Goal: Task Accomplishment & Management: Use online tool/utility

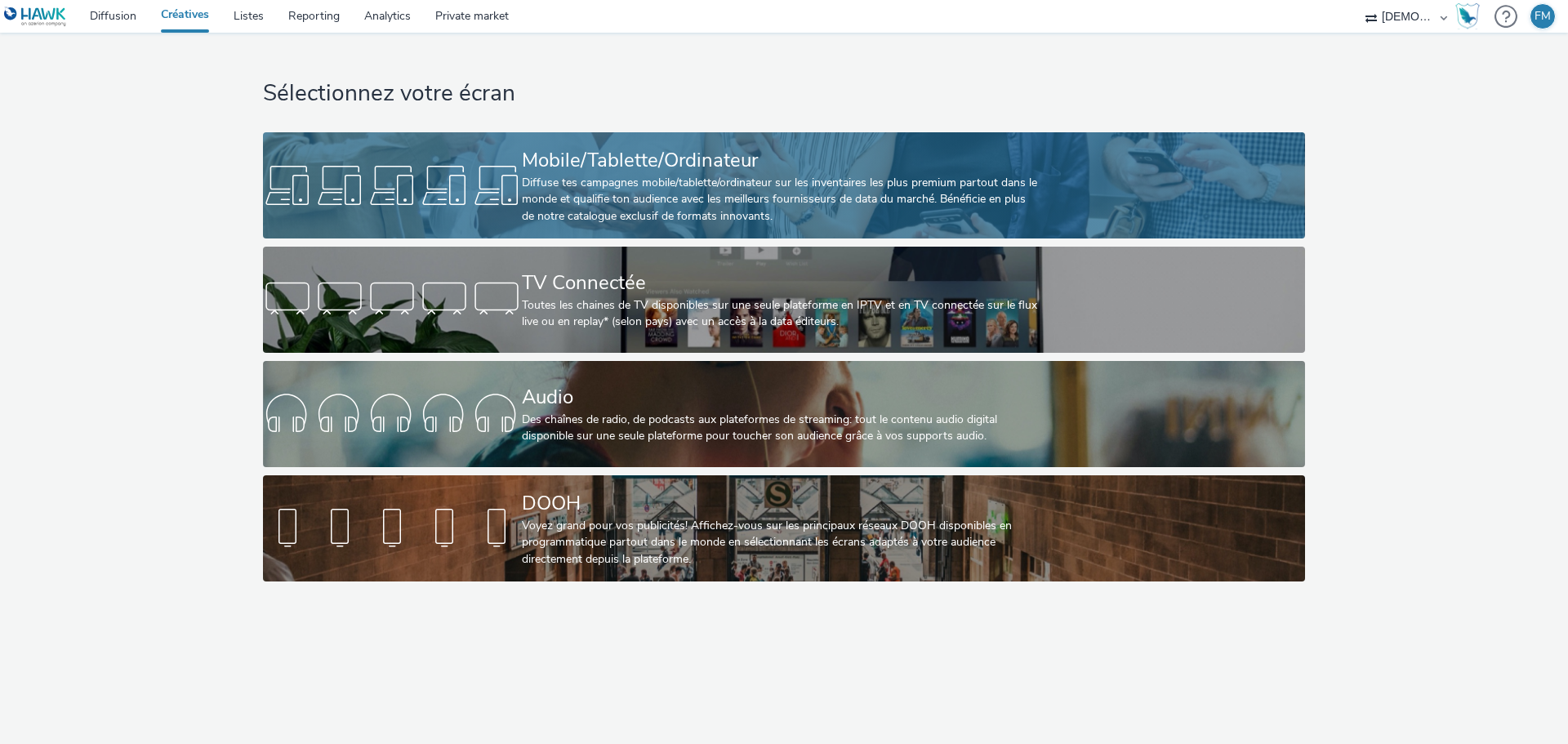
click at [540, 151] on div "Mobile/Tablette/Ordinateur" at bounding box center [780, 161] width 518 height 29
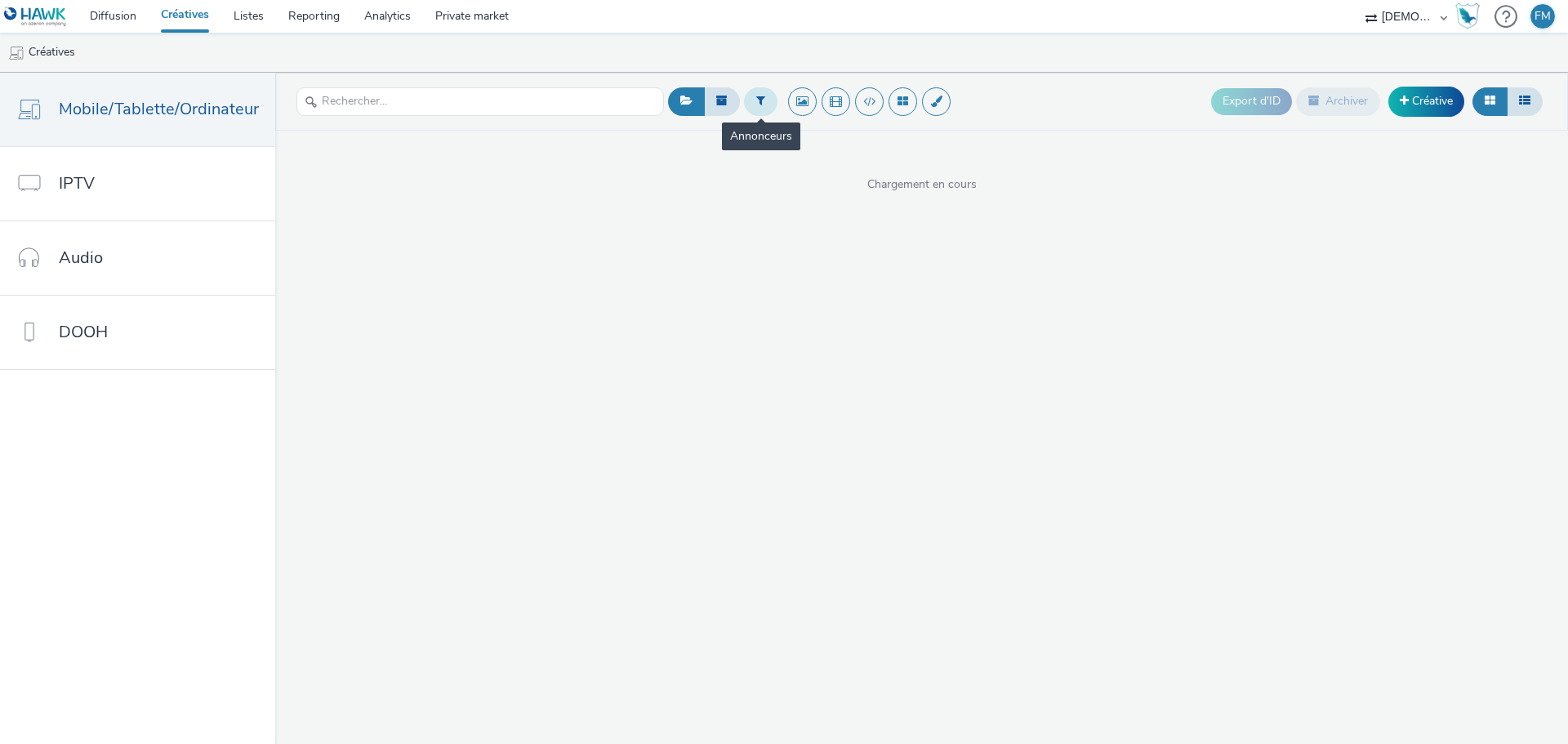
click at [763, 100] on button at bounding box center [761, 101] width 34 height 28
click at [813, 100] on div at bounding box center [844, 108] width 115 height 19
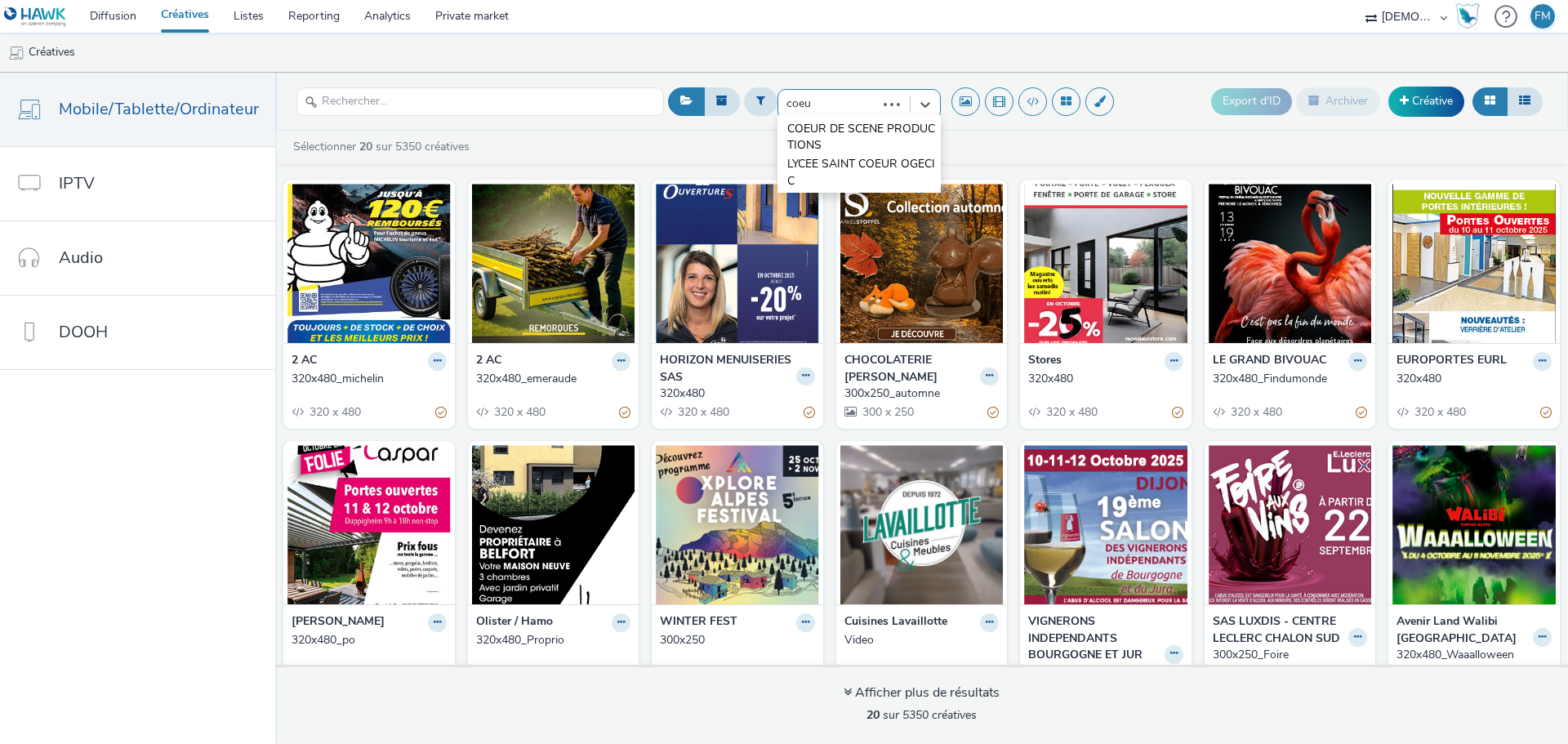
type input "coeur"
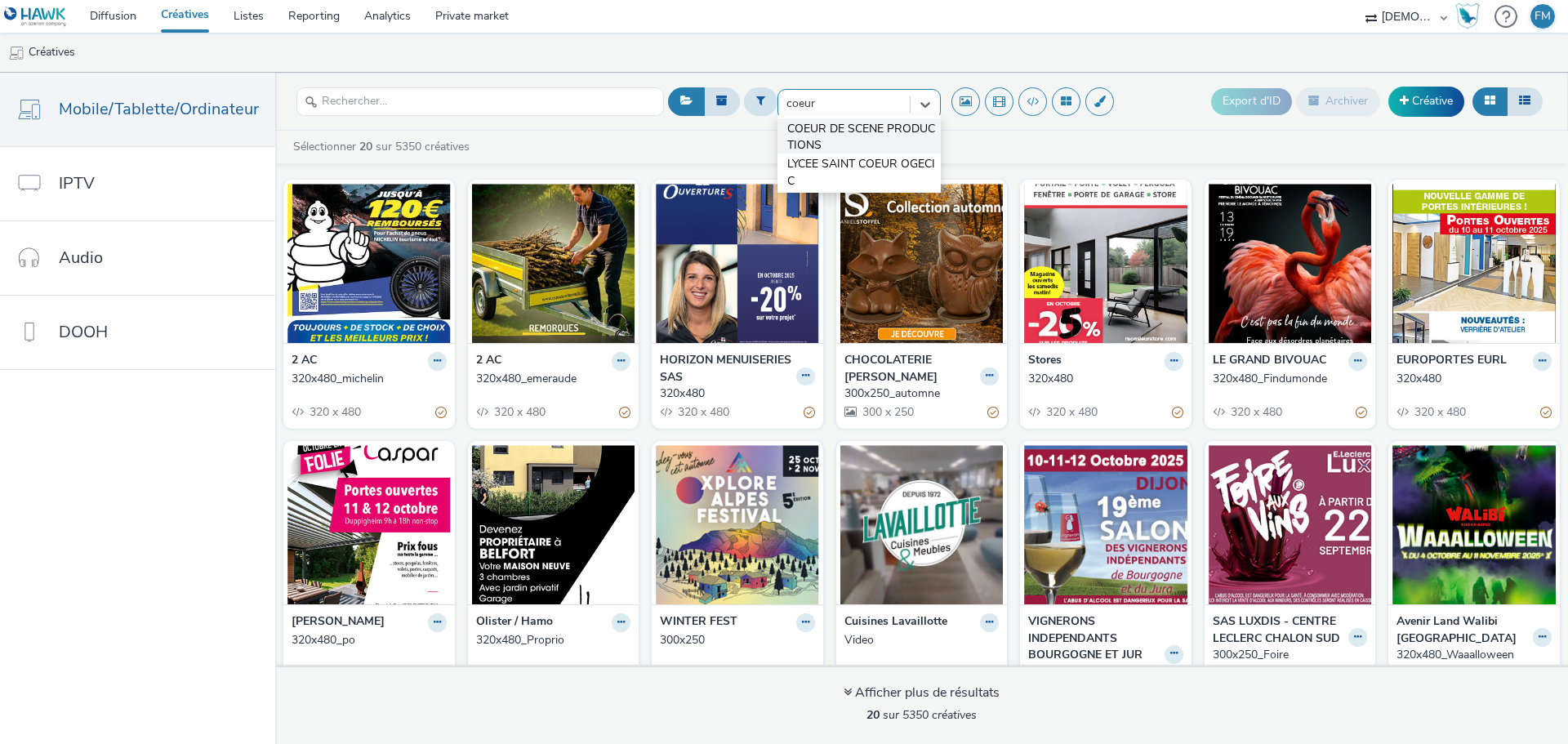
click at [839, 140] on span "COEUR DE SCENE PRODUCTIONS" at bounding box center [863, 138] width 153 height 34
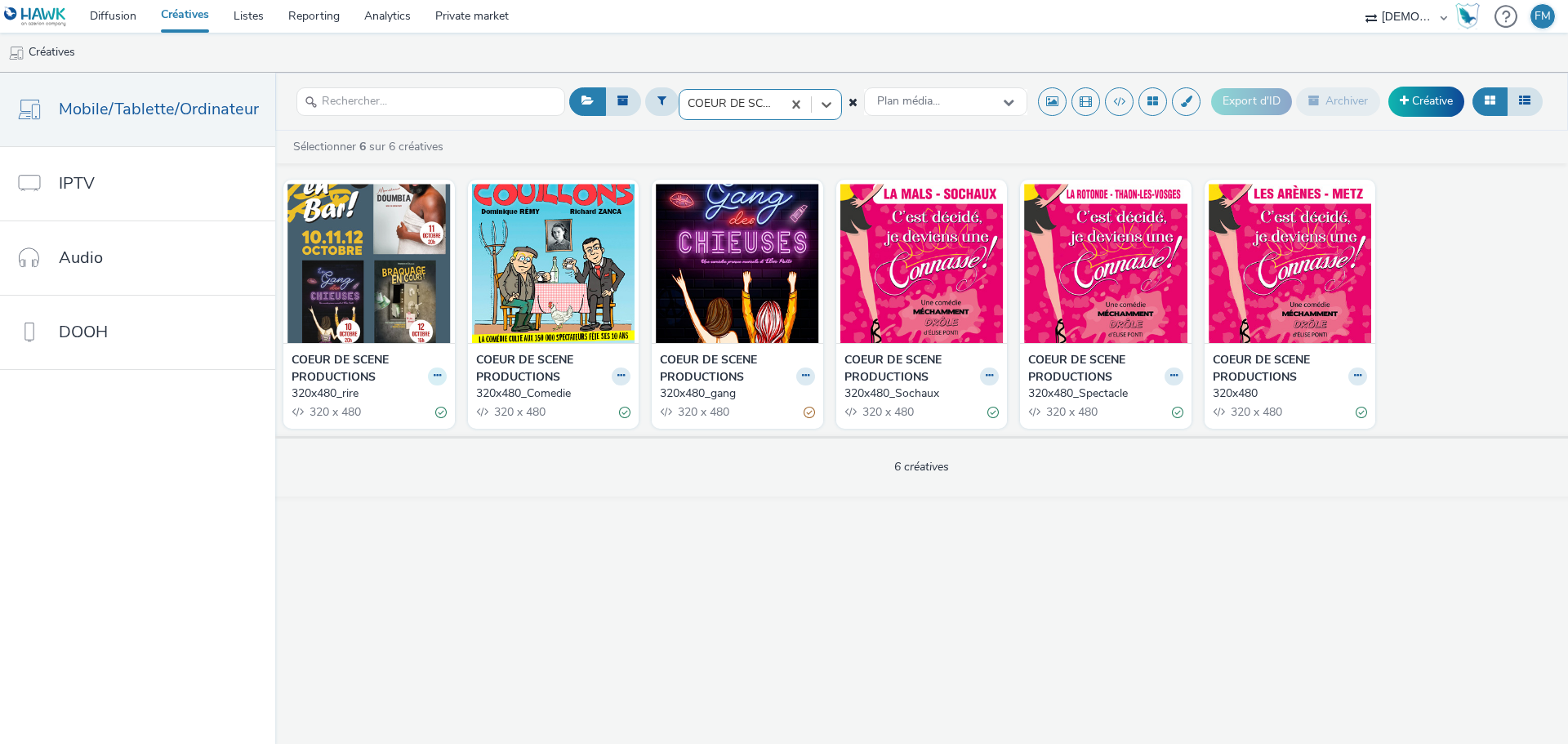
click at [428, 376] on button at bounding box center [437, 377] width 19 height 19
click at [384, 427] on link "Dupliquer" at bounding box center [385, 436] width 123 height 33
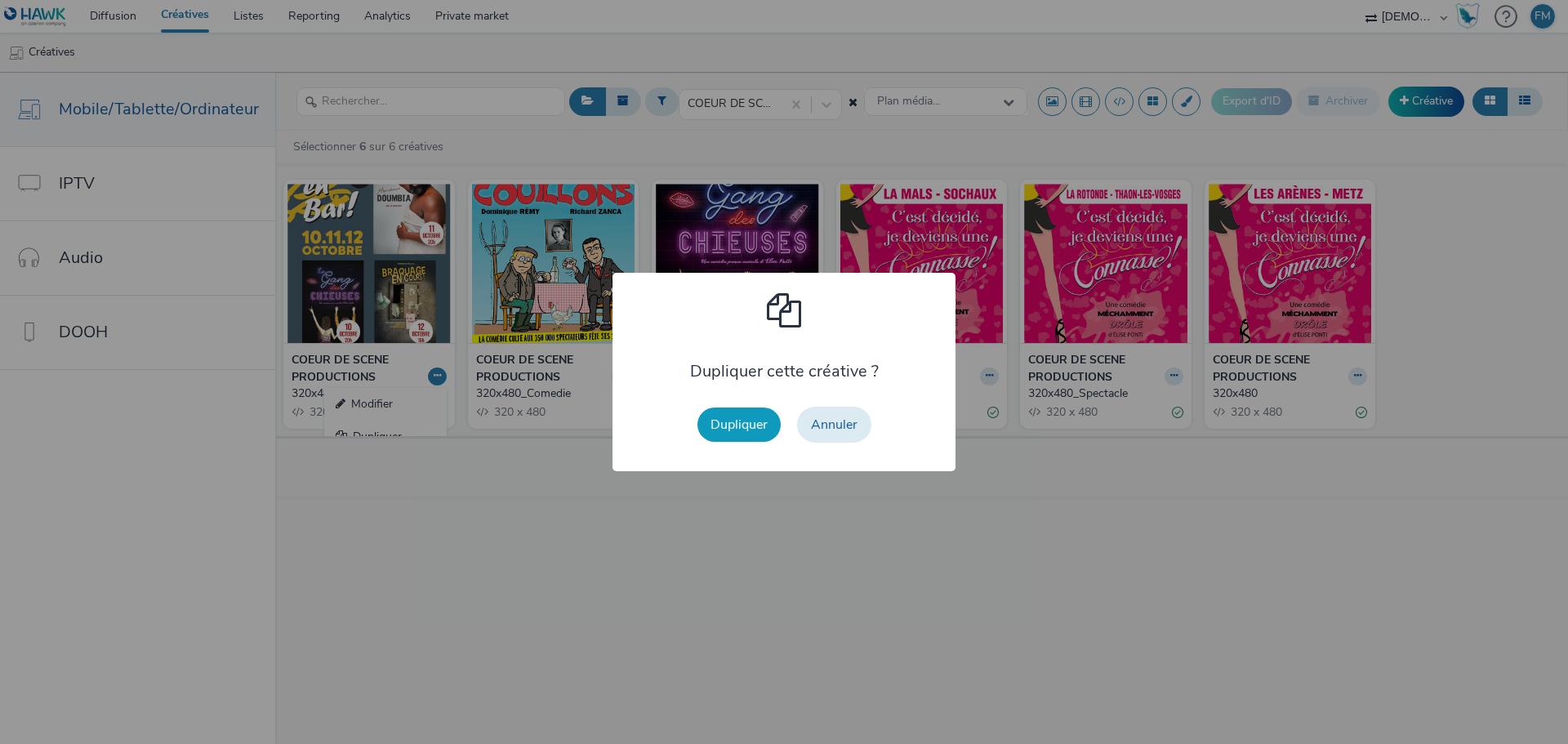
click at [728, 421] on button "Dupliquer" at bounding box center [739, 425] width 83 height 34
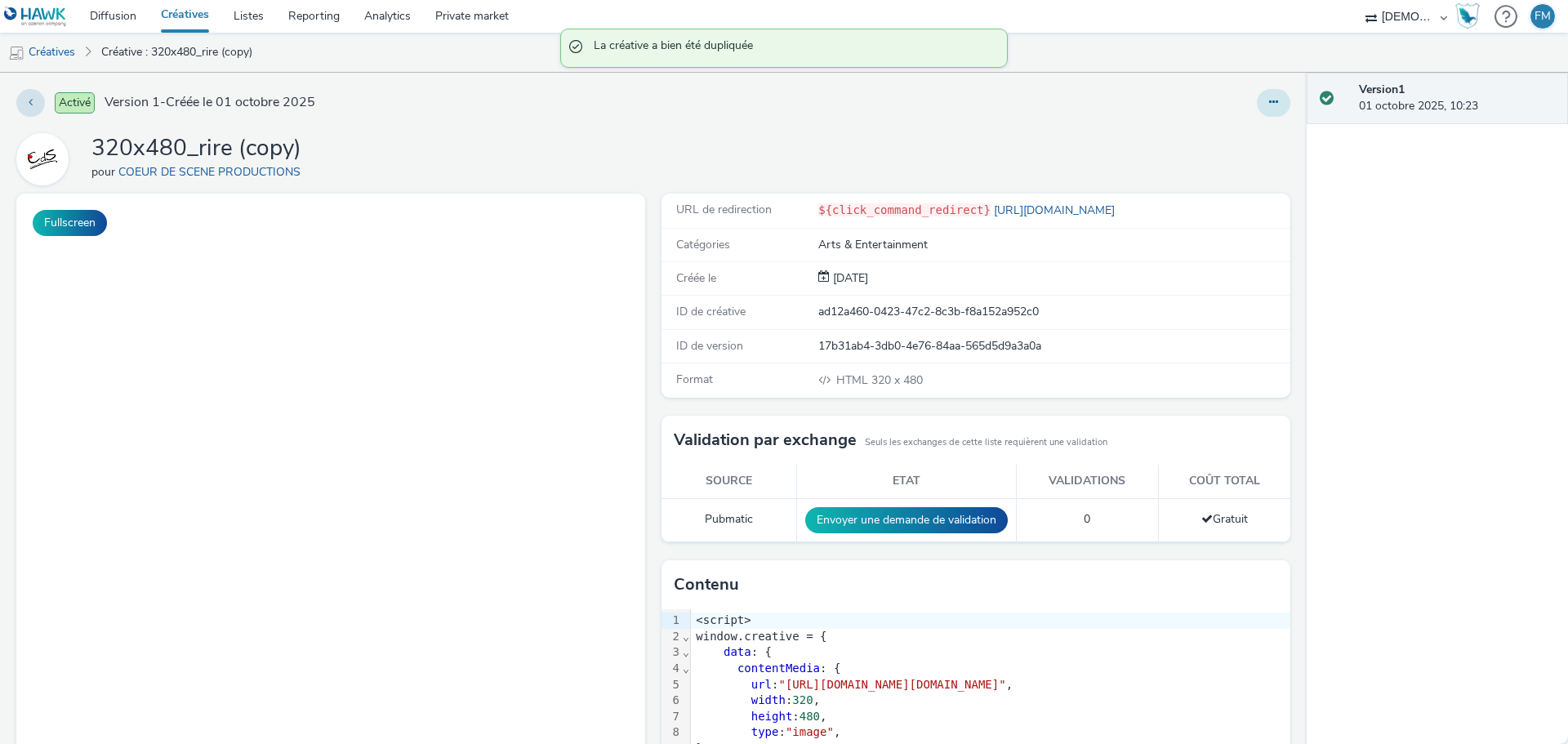
click at [1256, 97] on button at bounding box center [1273, 103] width 34 height 28
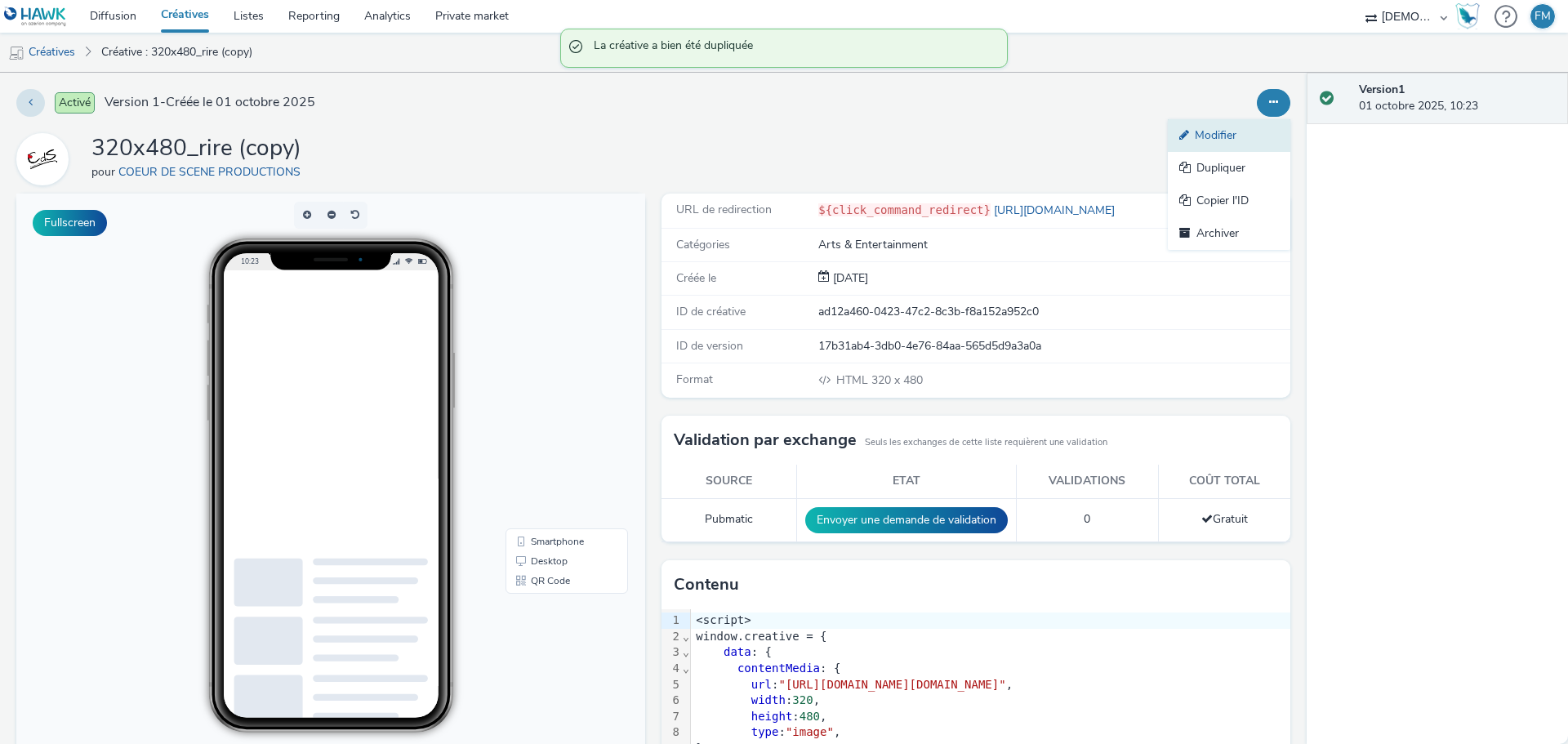
click at [1243, 125] on link "Modifier" at bounding box center [1228, 136] width 123 height 33
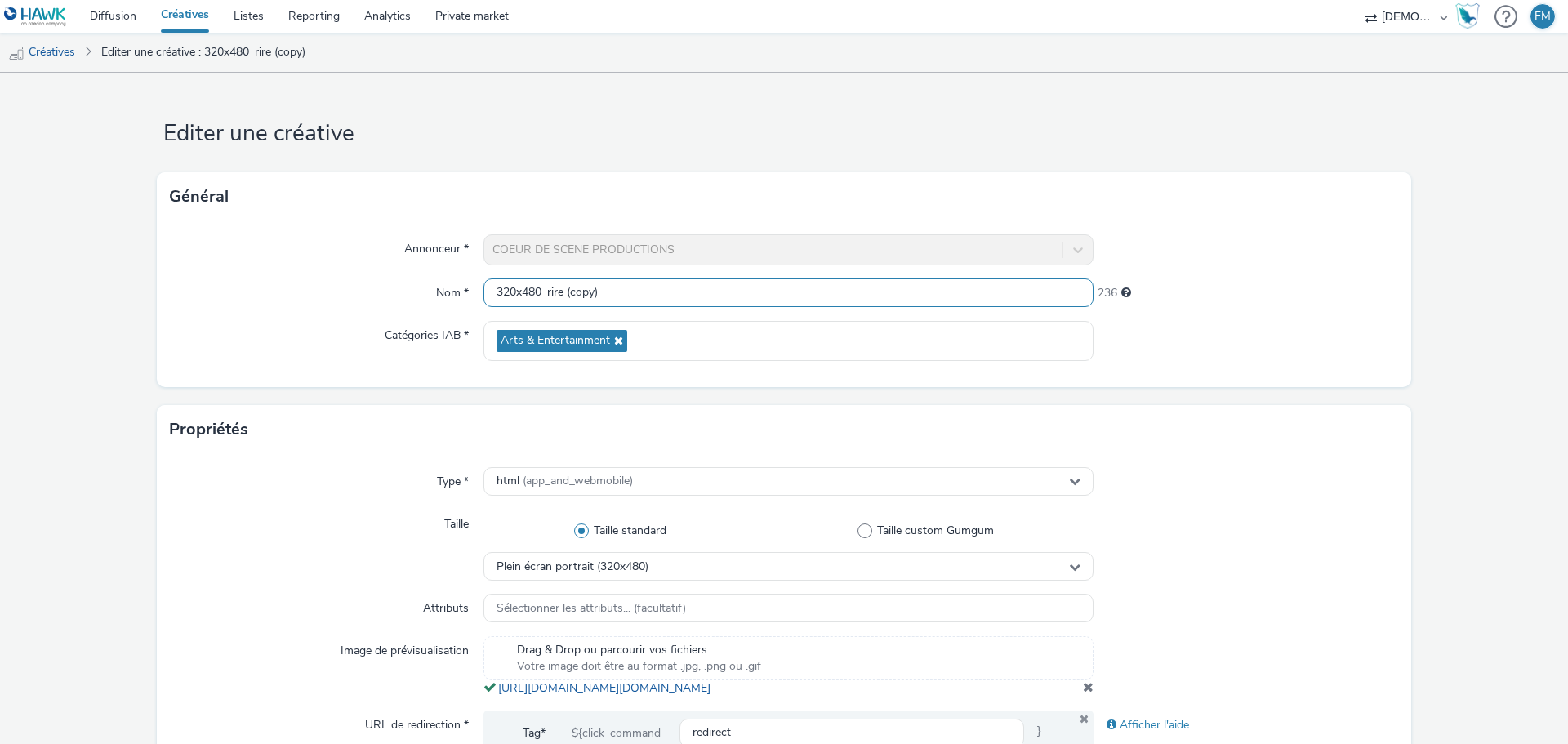
drag, startPoint x: 537, startPoint y: 295, endPoint x: 744, endPoint y: 295, distance: 207.0
click at [744, 295] on input "320x480_rire (copy)" at bounding box center [789, 293] width 610 height 29
type input "320x480"
click at [724, 143] on h1 "Editer une créative" at bounding box center [784, 134] width 1254 height 31
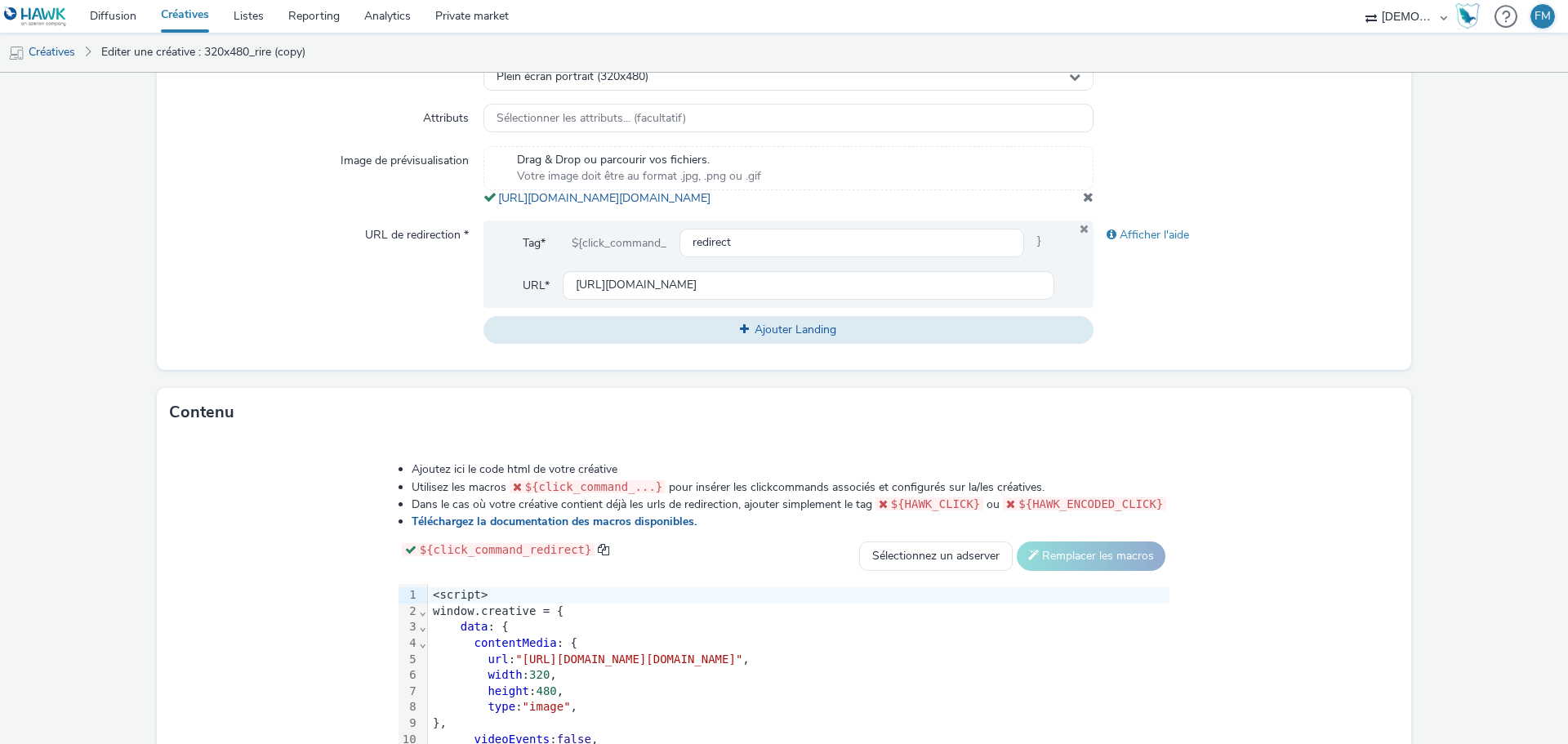
click at [1083, 203] on span at bounding box center [1088, 197] width 11 height 13
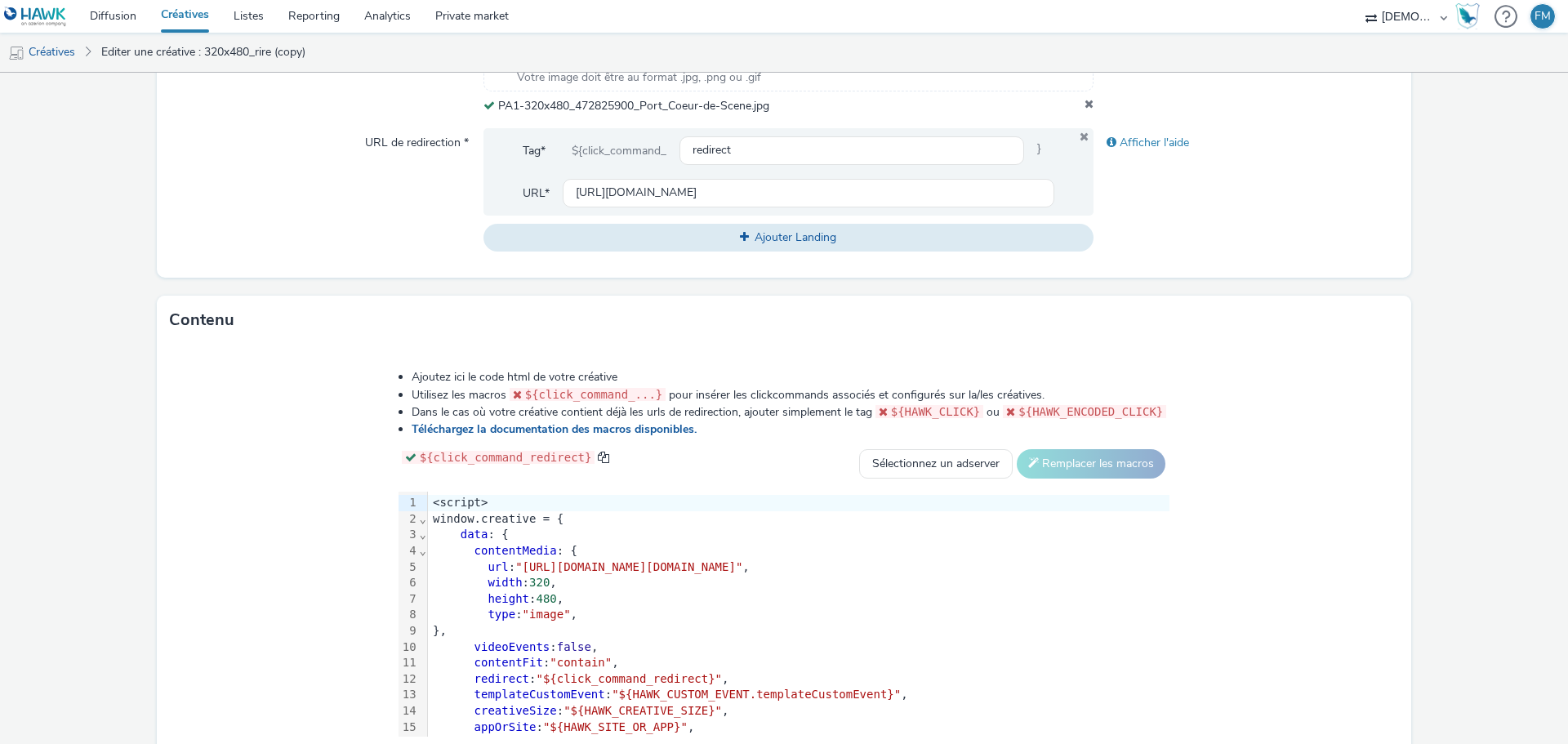
scroll to position [690, 0]
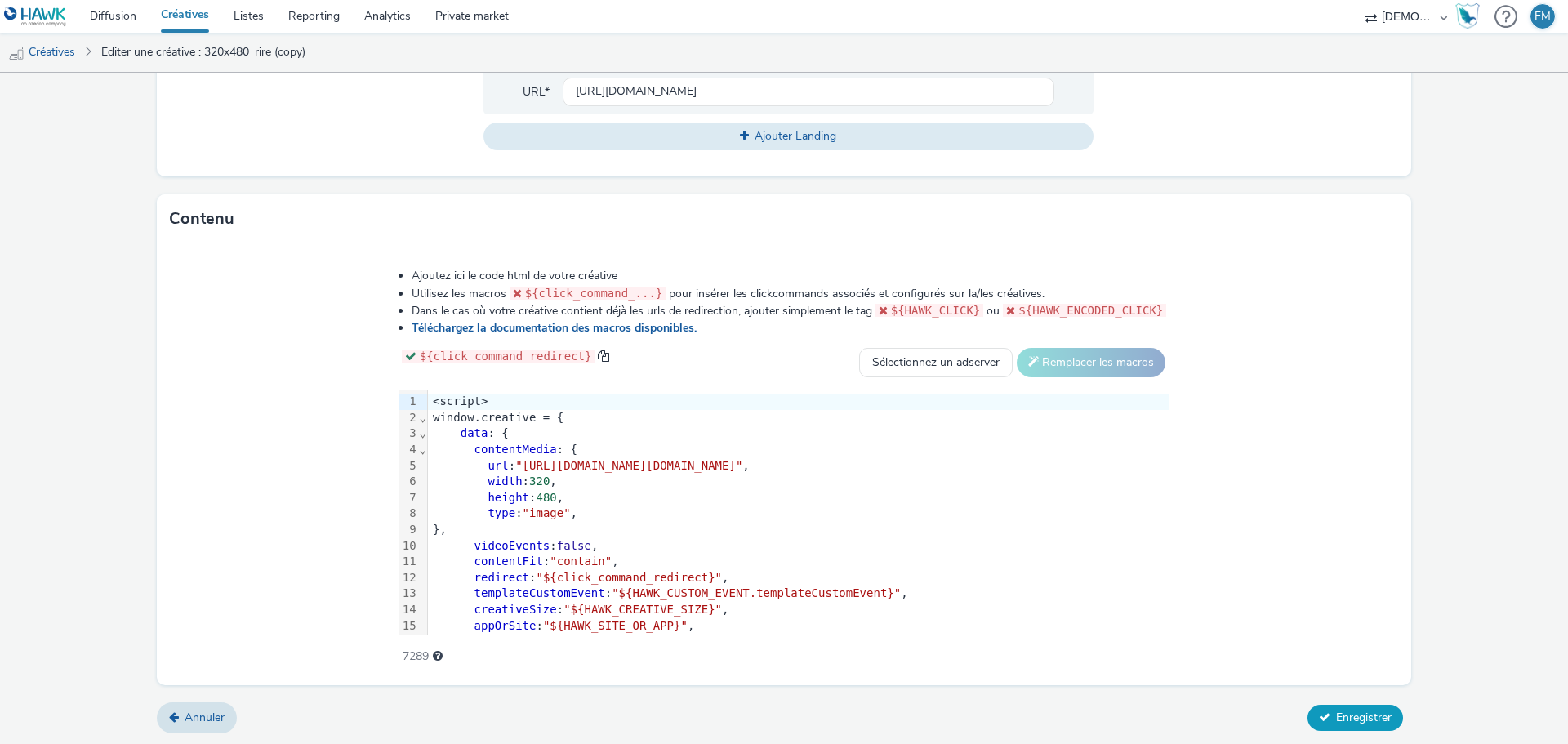
click at [1336, 719] on span "Enregistrer" at bounding box center [1364, 718] width 56 height 15
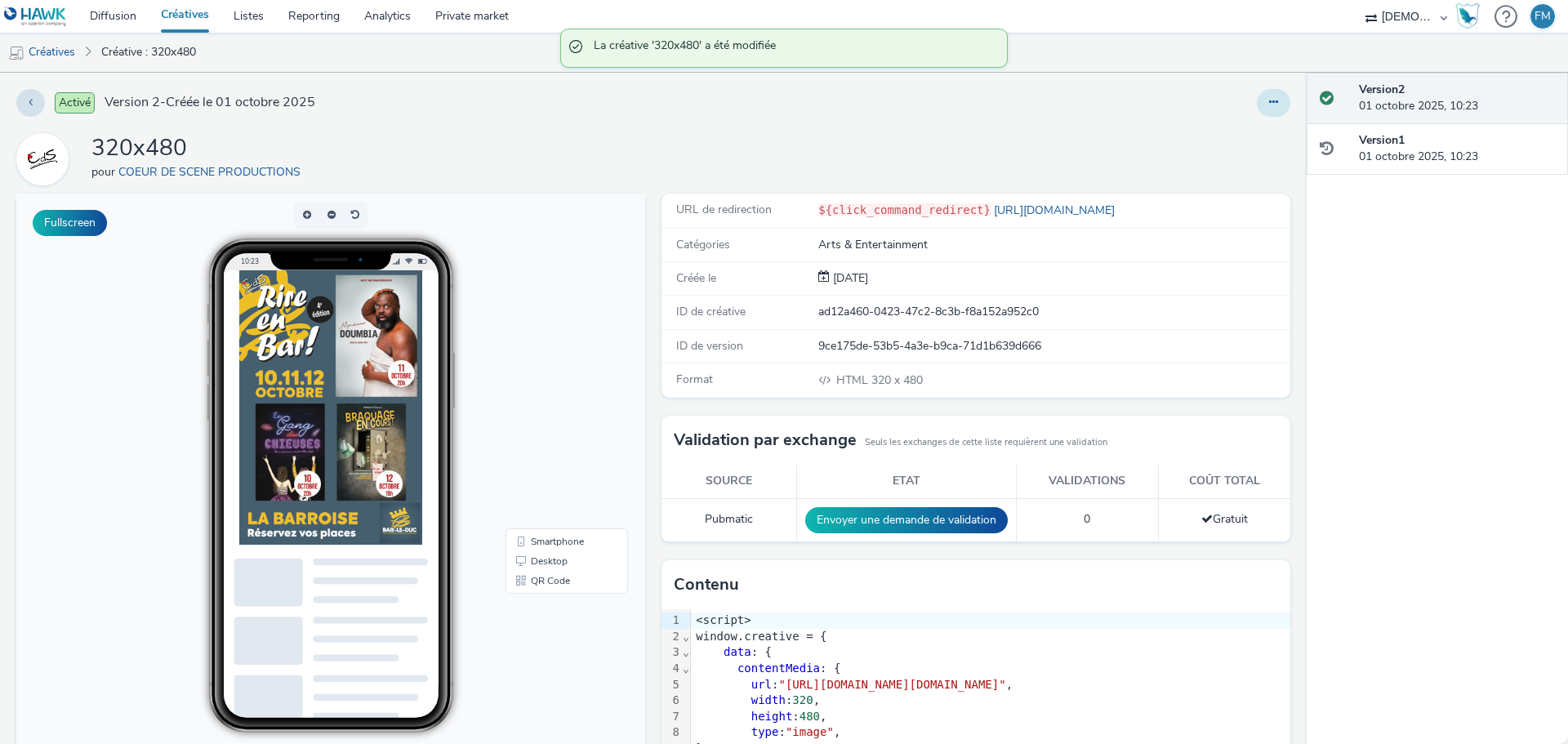
click at [1269, 101] on icon at bounding box center [1273, 102] width 9 height 11
click at [1231, 147] on link "Modifier" at bounding box center [1228, 136] width 123 height 33
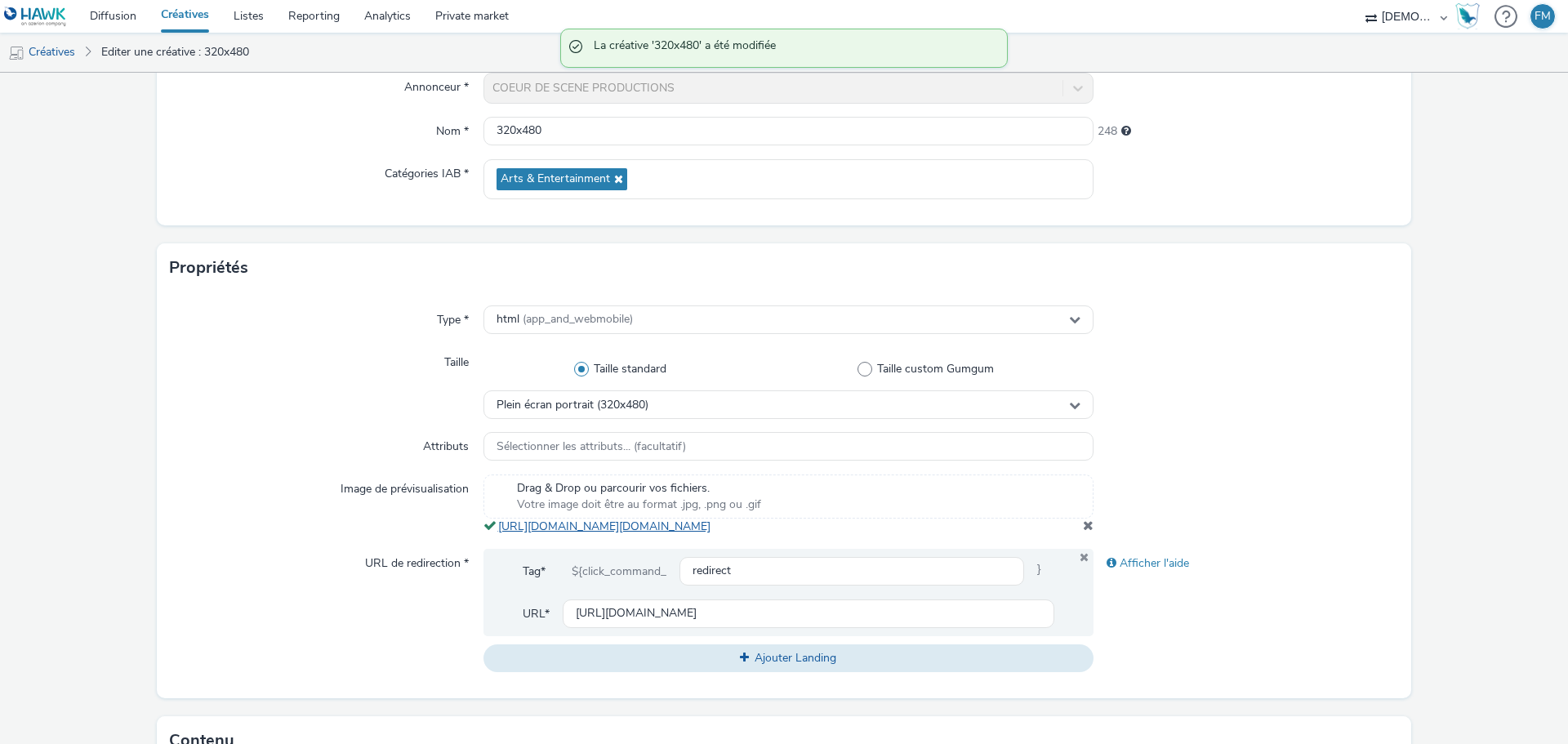
scroll to position [327, 0]
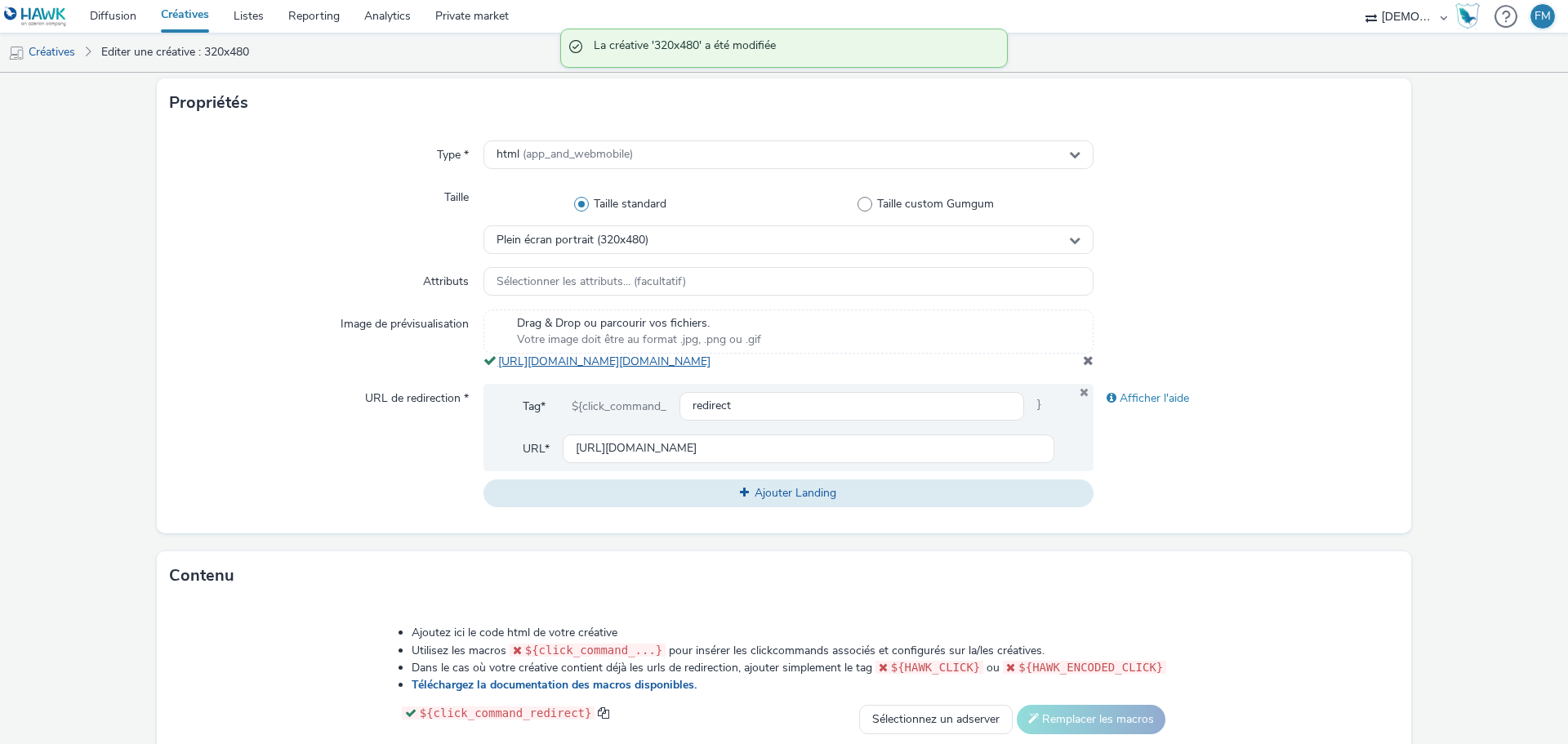
click at [681, 369] on link "[URL][DOMAIN_NAME][DOMAIN_NAME]" at bounding box center [607, 361] width 219 height 15
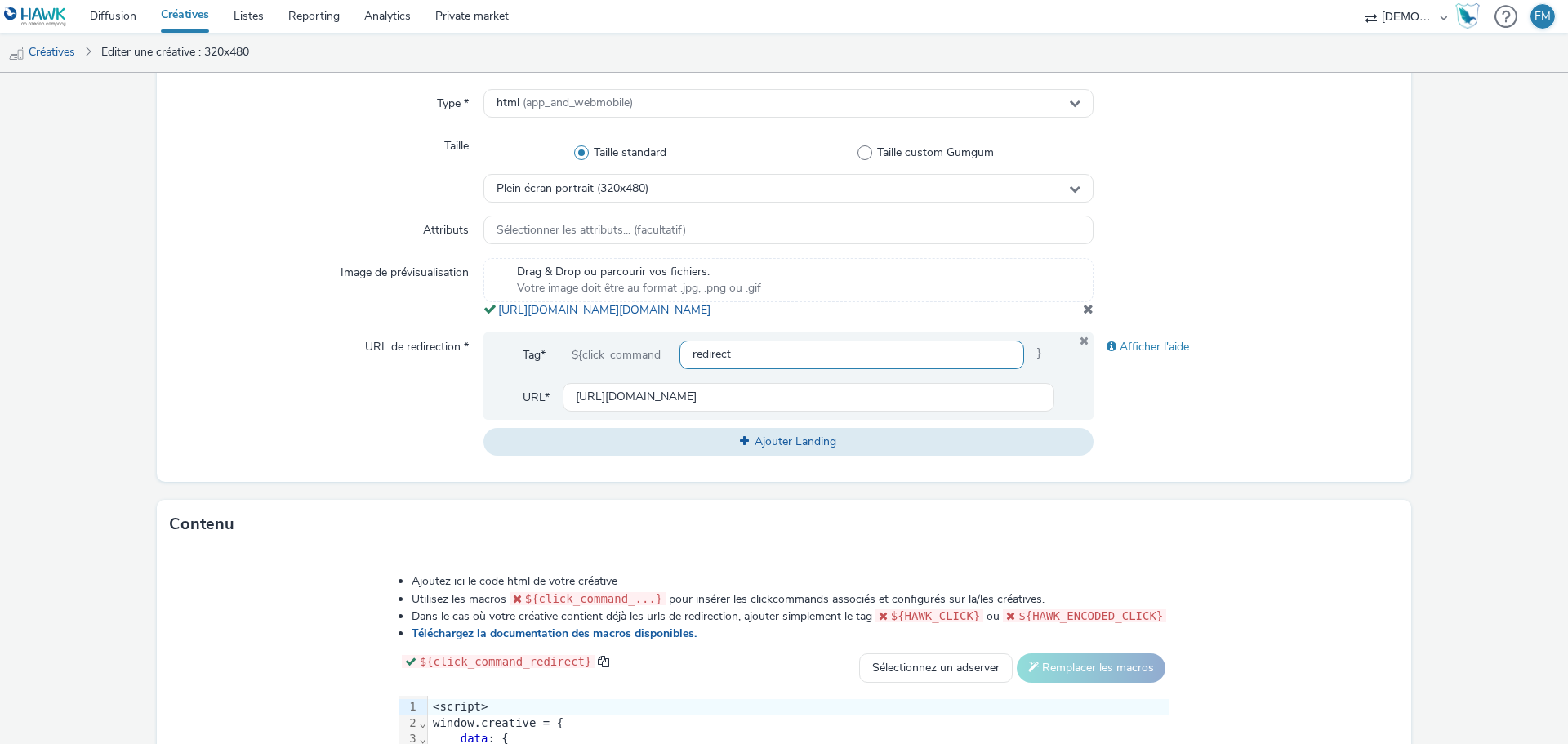
scroll to position [373, 0]
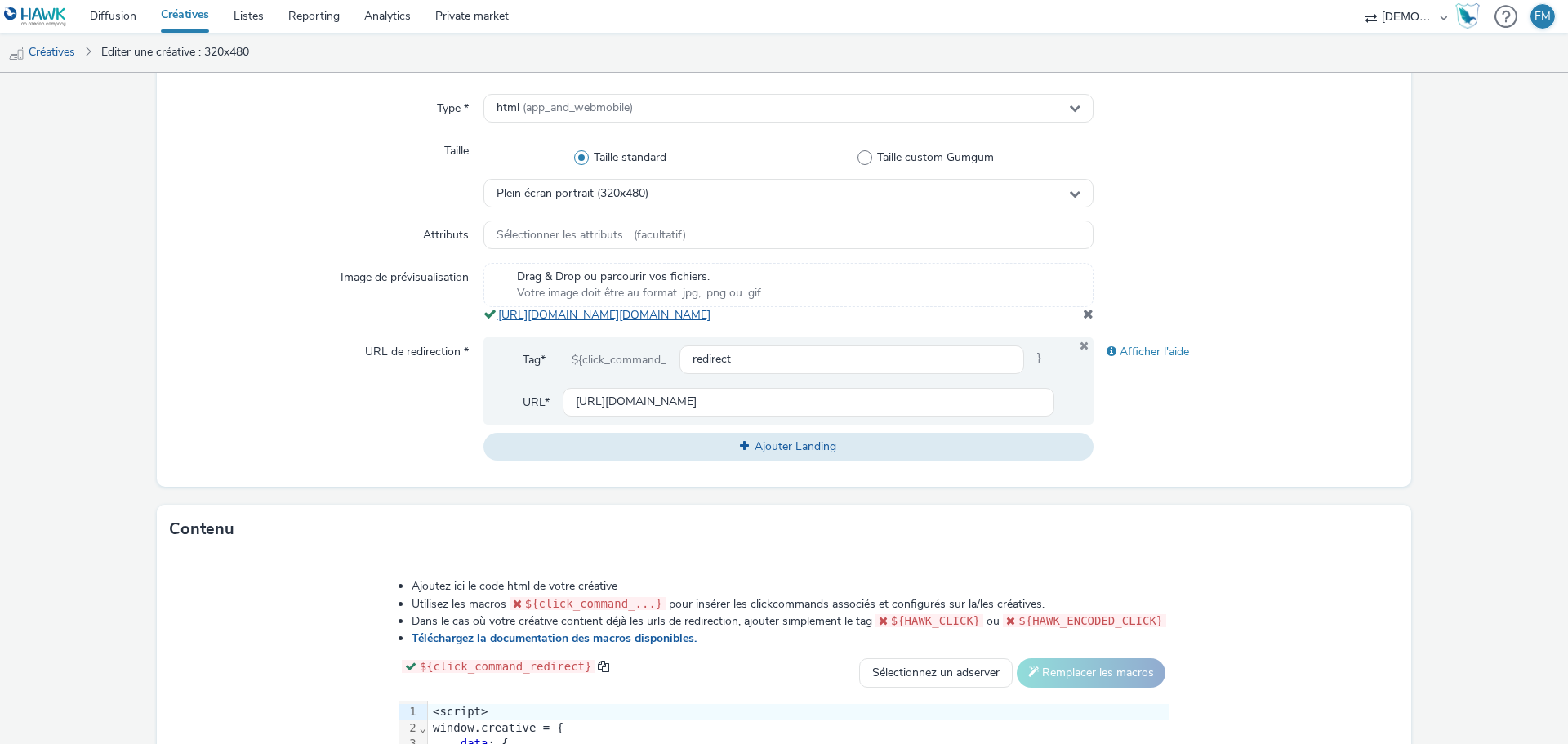
click at [717, 323] on link "[URL][DOMAIN_NAME][DOMAIN_NAME]" at bounding box center [607, 314] width 219 height 15
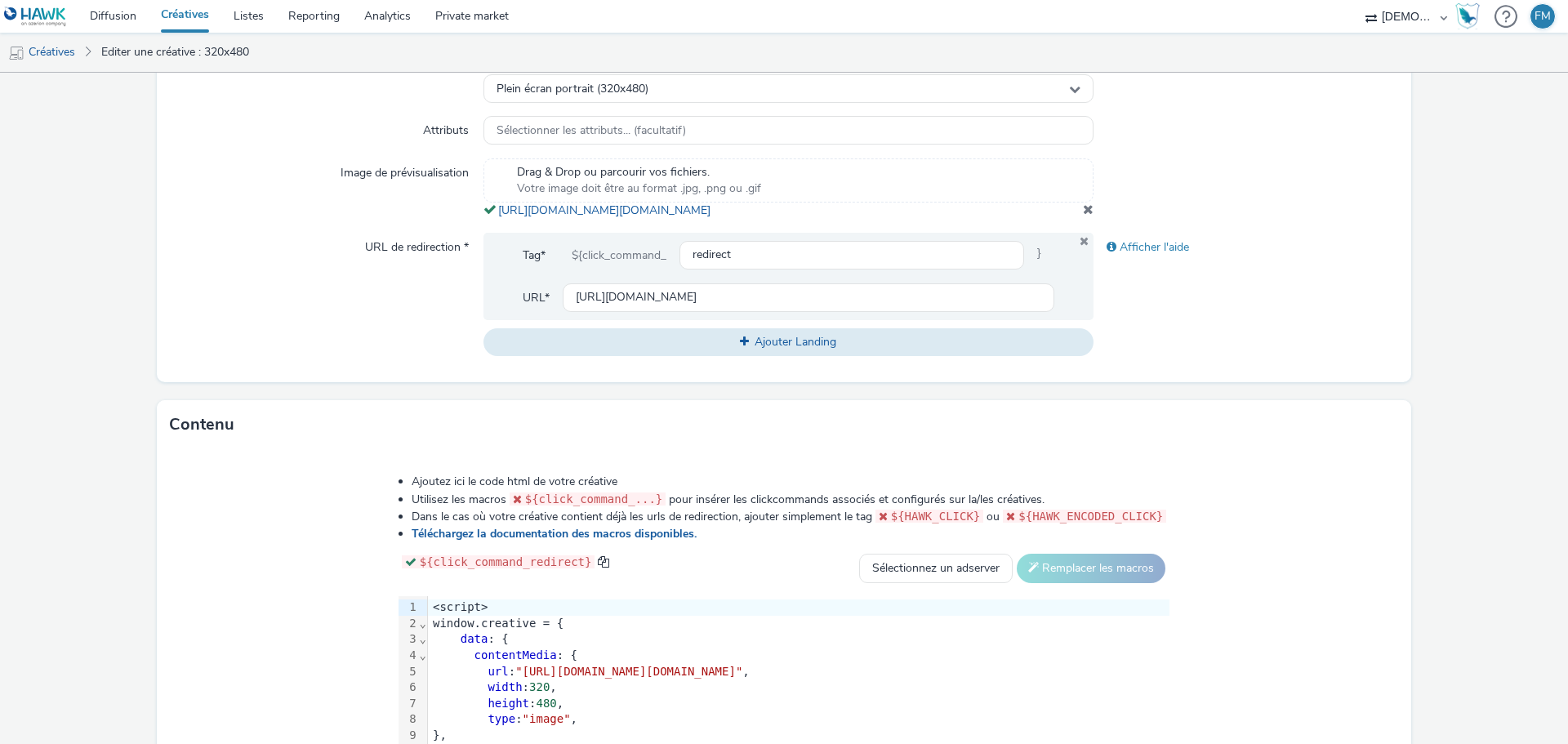
scroll to position [619, 0]
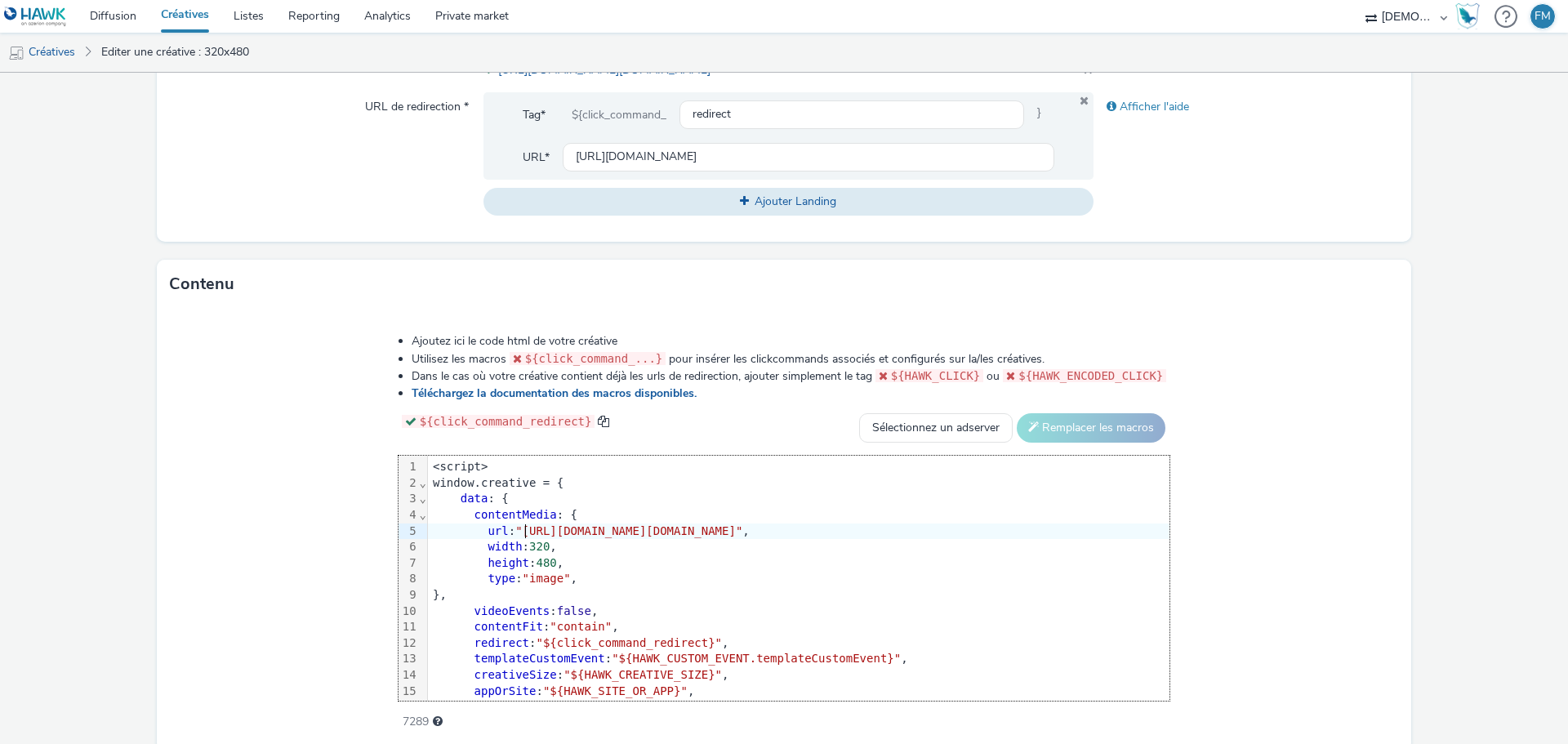
click at [515, 537] on span ""[URL][DOMAIN_NAME][DOMAIN_NAME]"" at bounding box center [629, 530] width 227 height 13
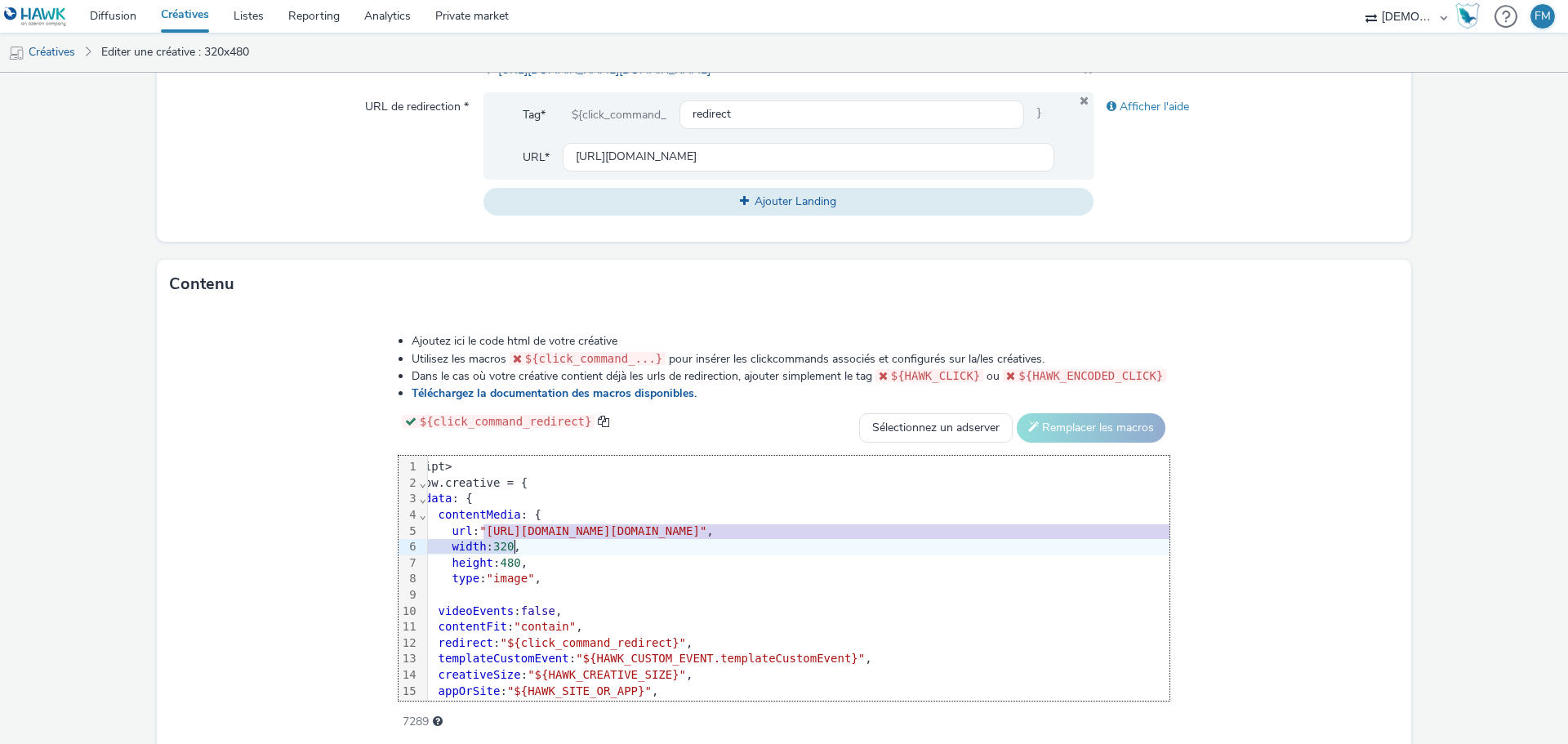
scroll to position [0, 46]
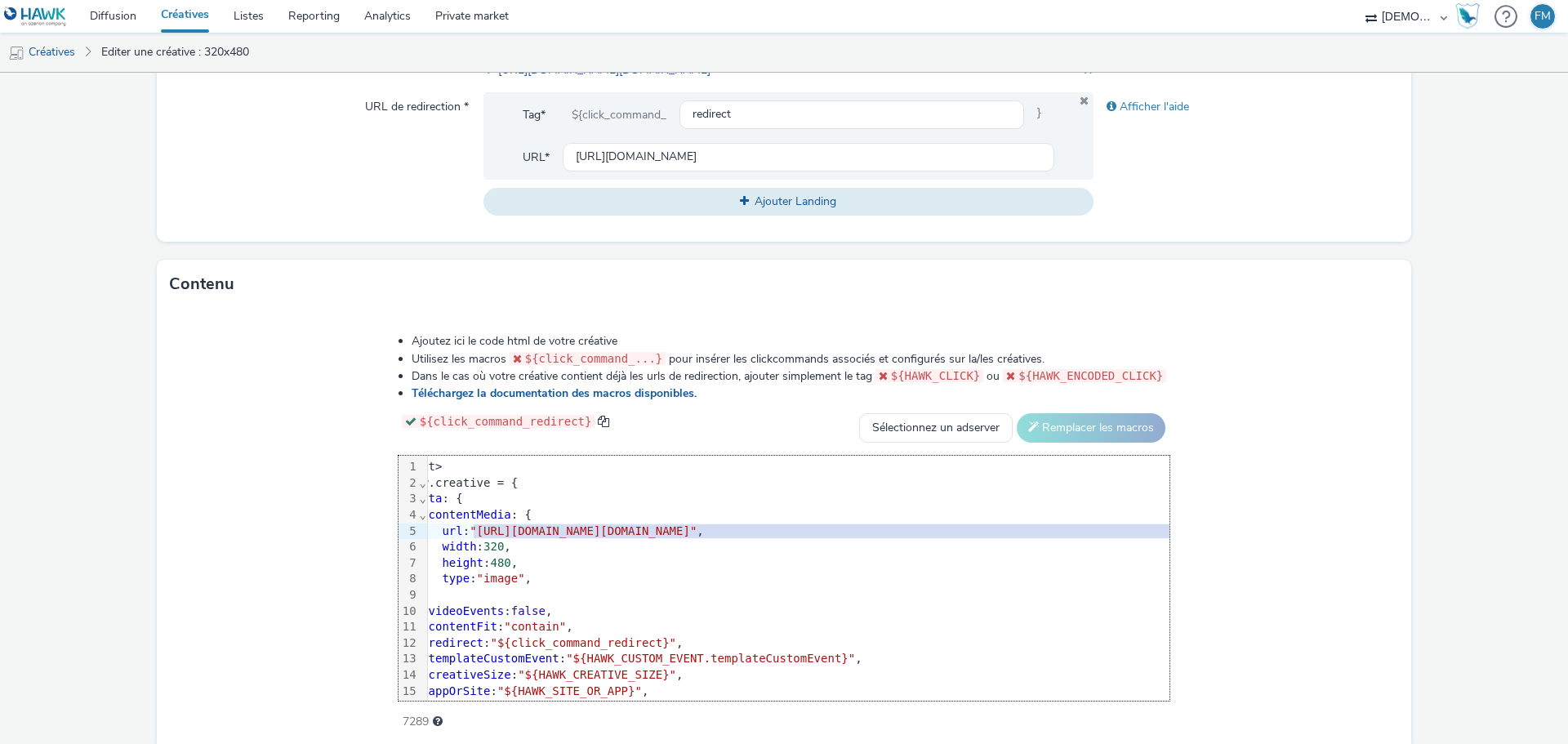
drag, startPoint x: 349, startPoint y: 543, endPoint x: 1303, endPoint y: 547, distance: 954.0
click at [696, 537] on span ""[URL][DOMAIN_NAME][DOMAIN_NAME]"" at bounding box center [583, 530] width 227 height 13
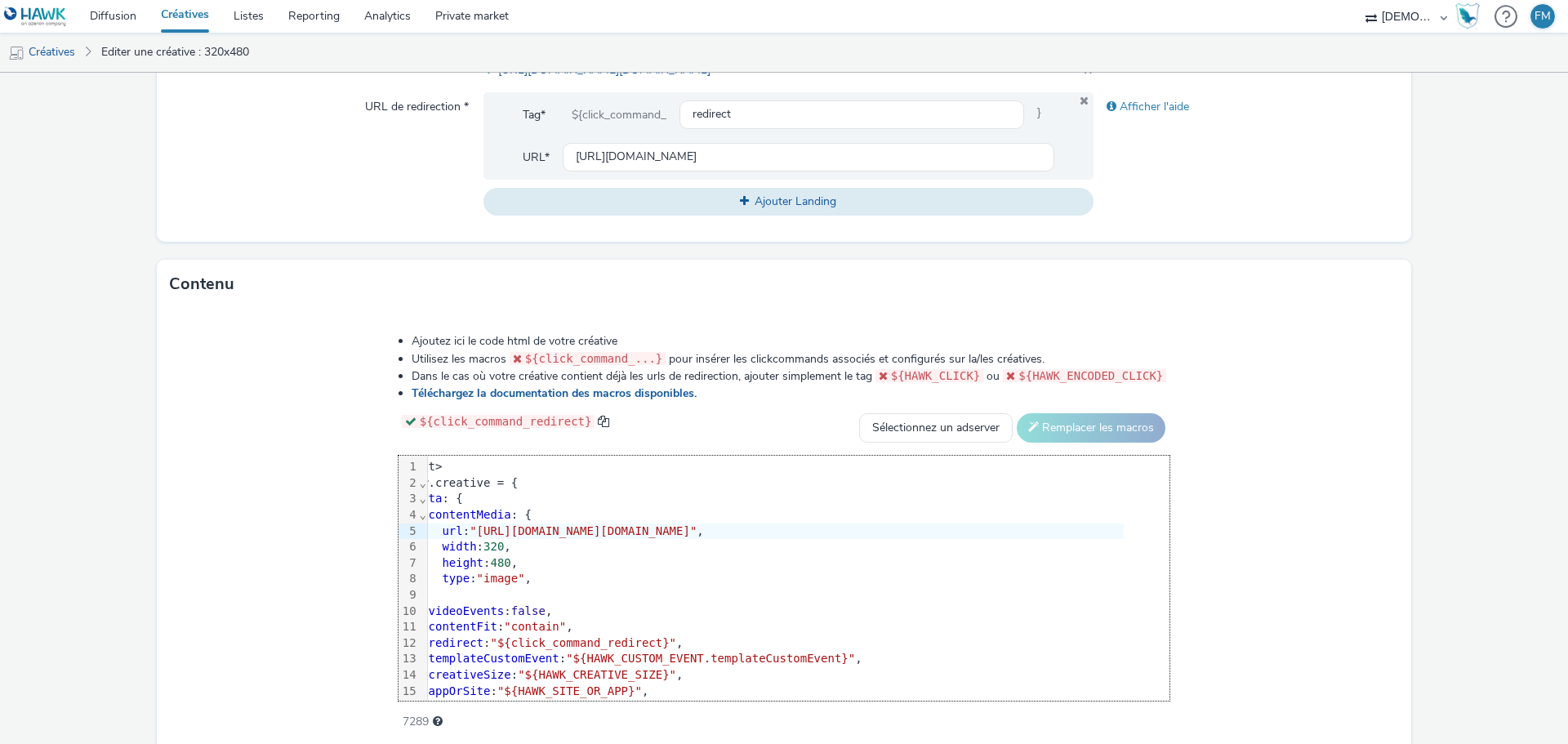
click at [1477, 551] on form "Editer une créative Général Annonceur * COEUR DE SCENE PRODUCTIONS Nom * 320x48…" at bounding box center [784, 132] width 1568 height 1357
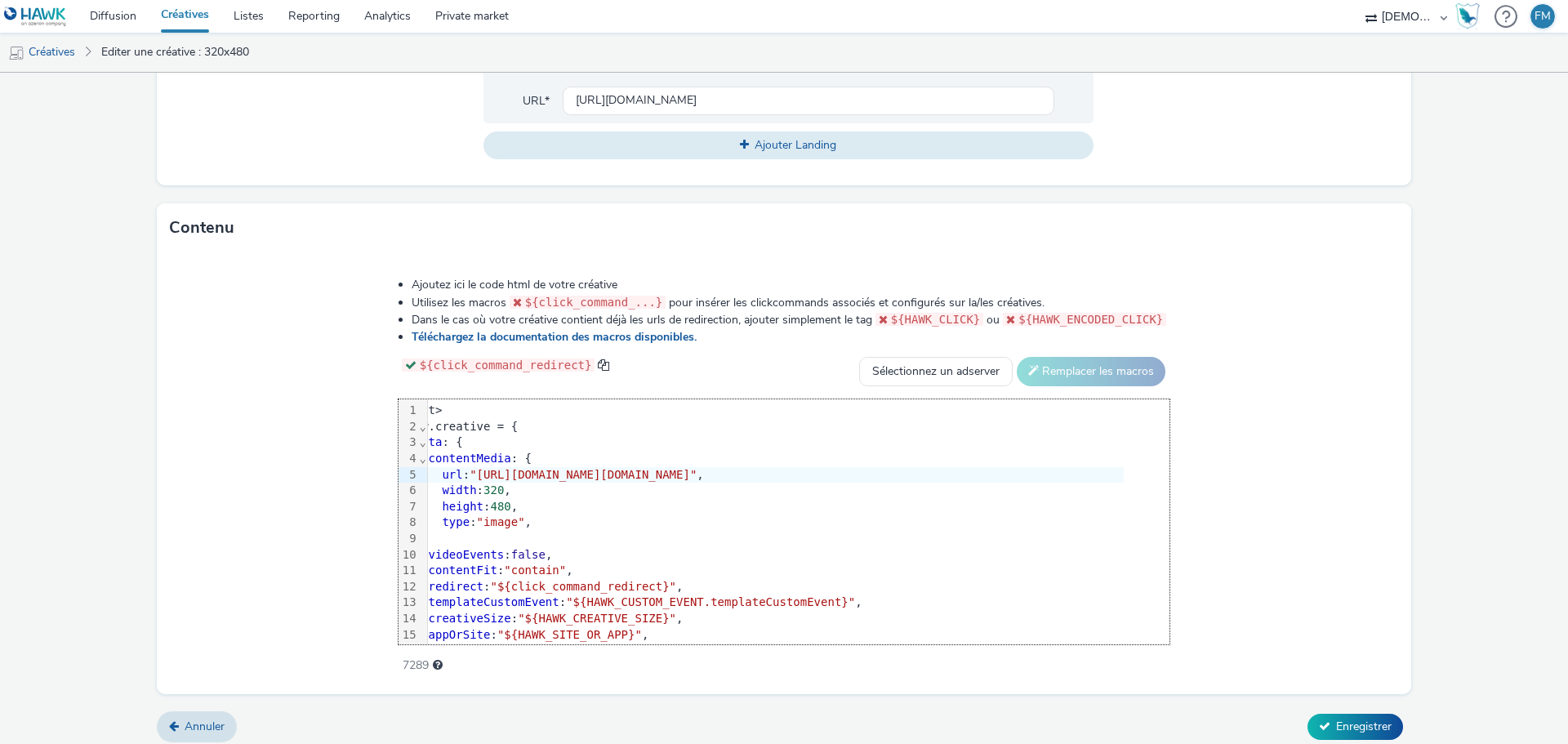
scroll to position [700, 0]
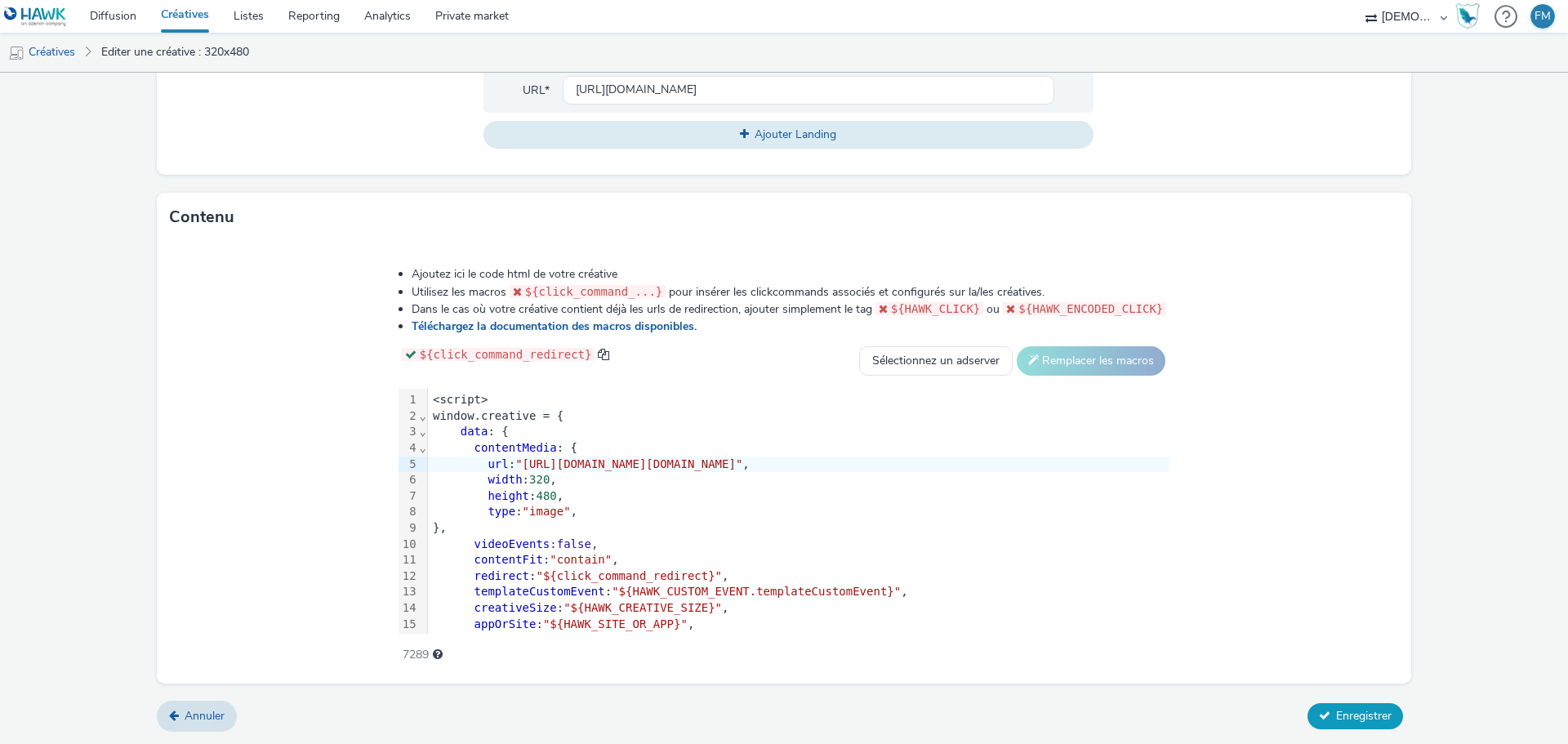
click at [1341, 721] on span "Enregistrer" at bounding box center [1364, 716] width 56 height 15
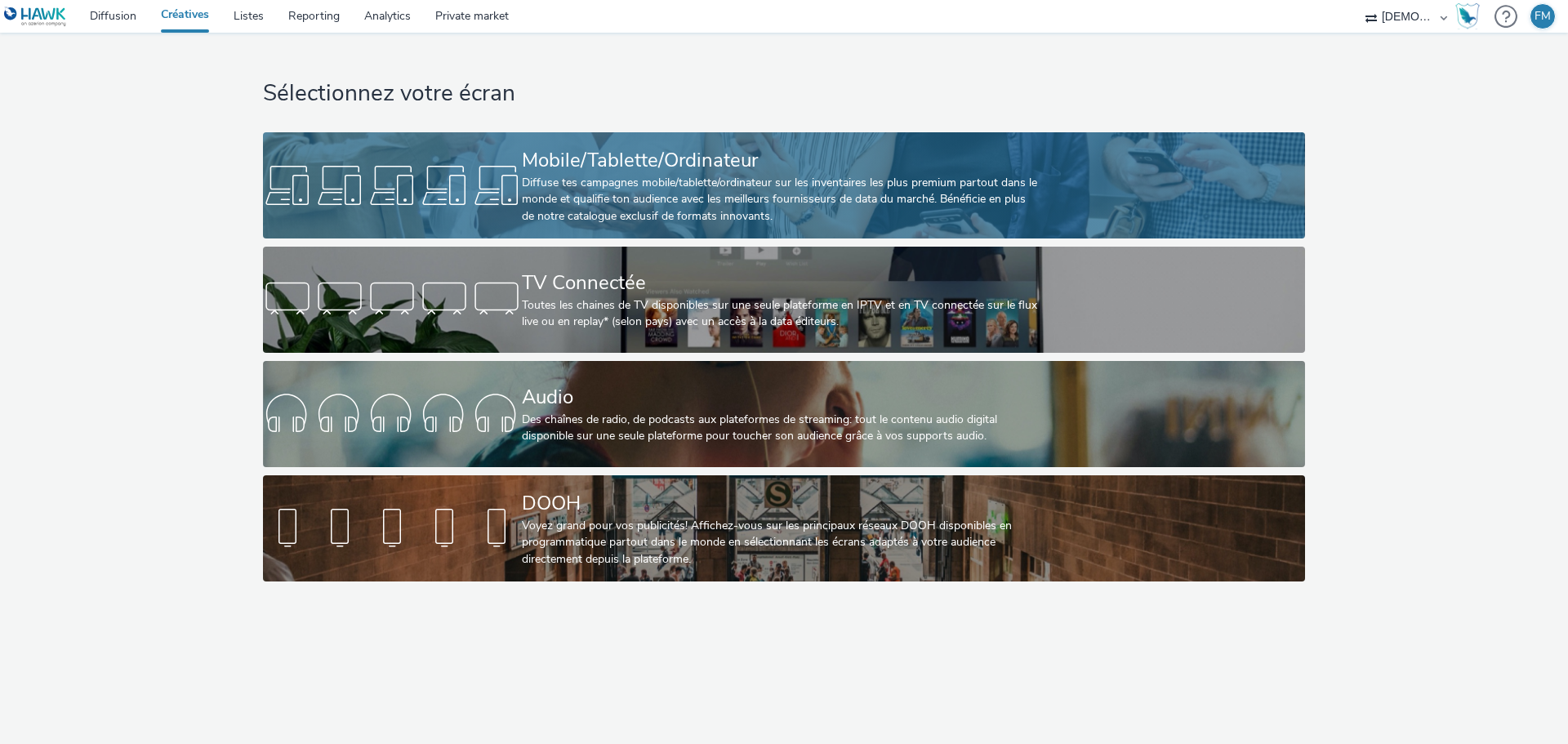
click at [764, 189] on div "Diffuse tes campagnes mobile/tablette/ordinateur sur les inventaires les plus p…" at bounding box center [780, 199] width 518 height 50
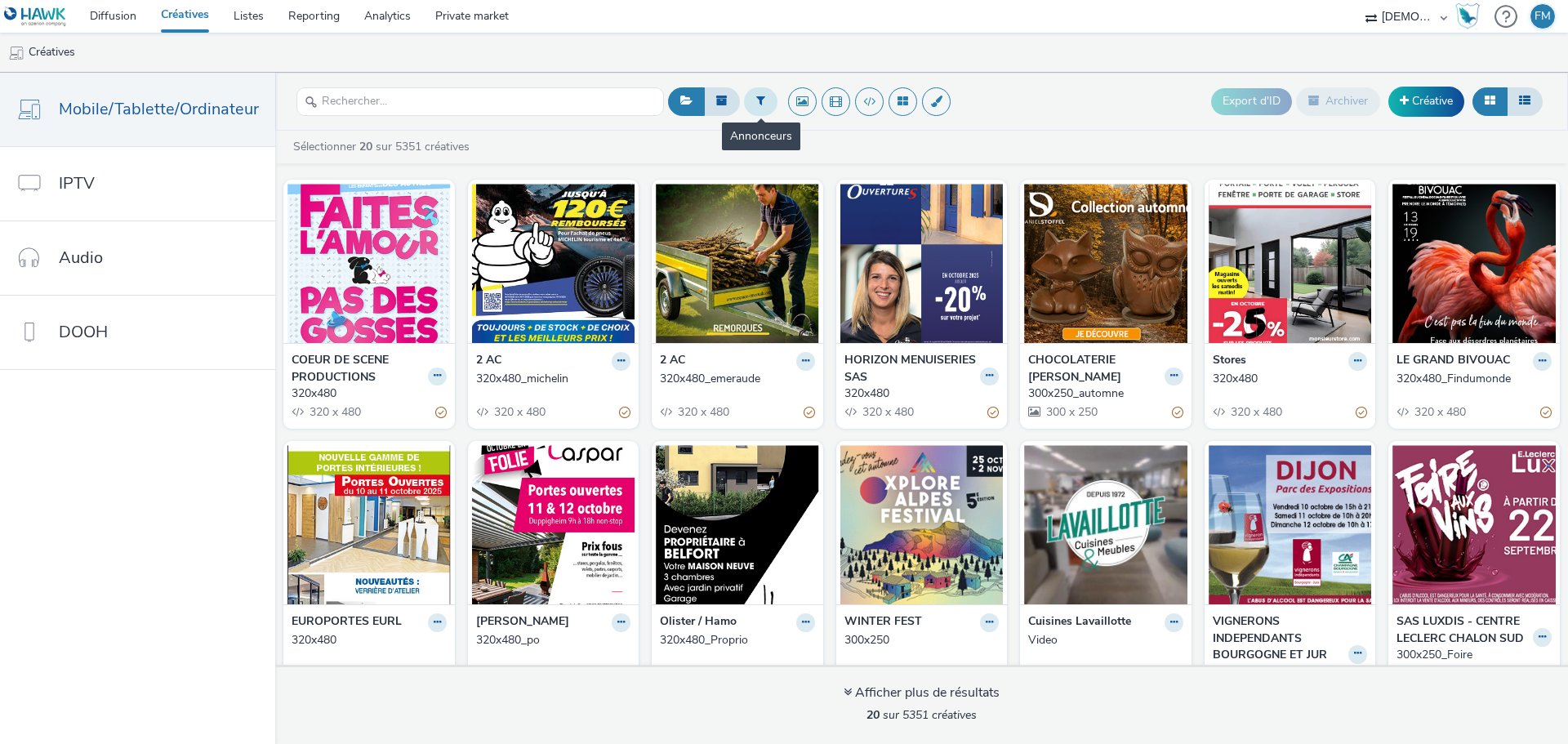
click at [764, 103] on button at bounding box center [761, 101] width 34 height 28
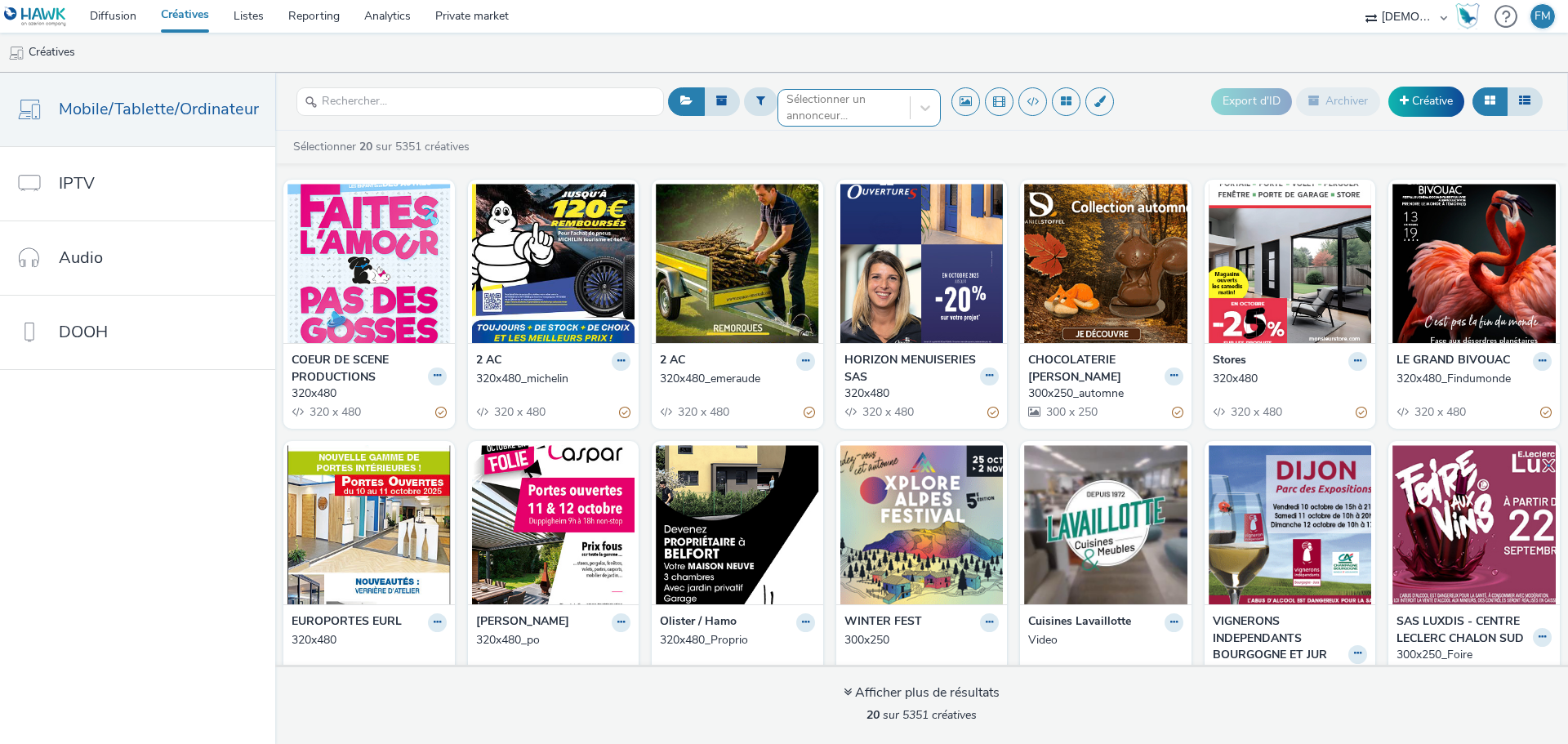
click at [798, 105] on div at bounding box center [844, 108] width 115 height 19
type input "promeubl"
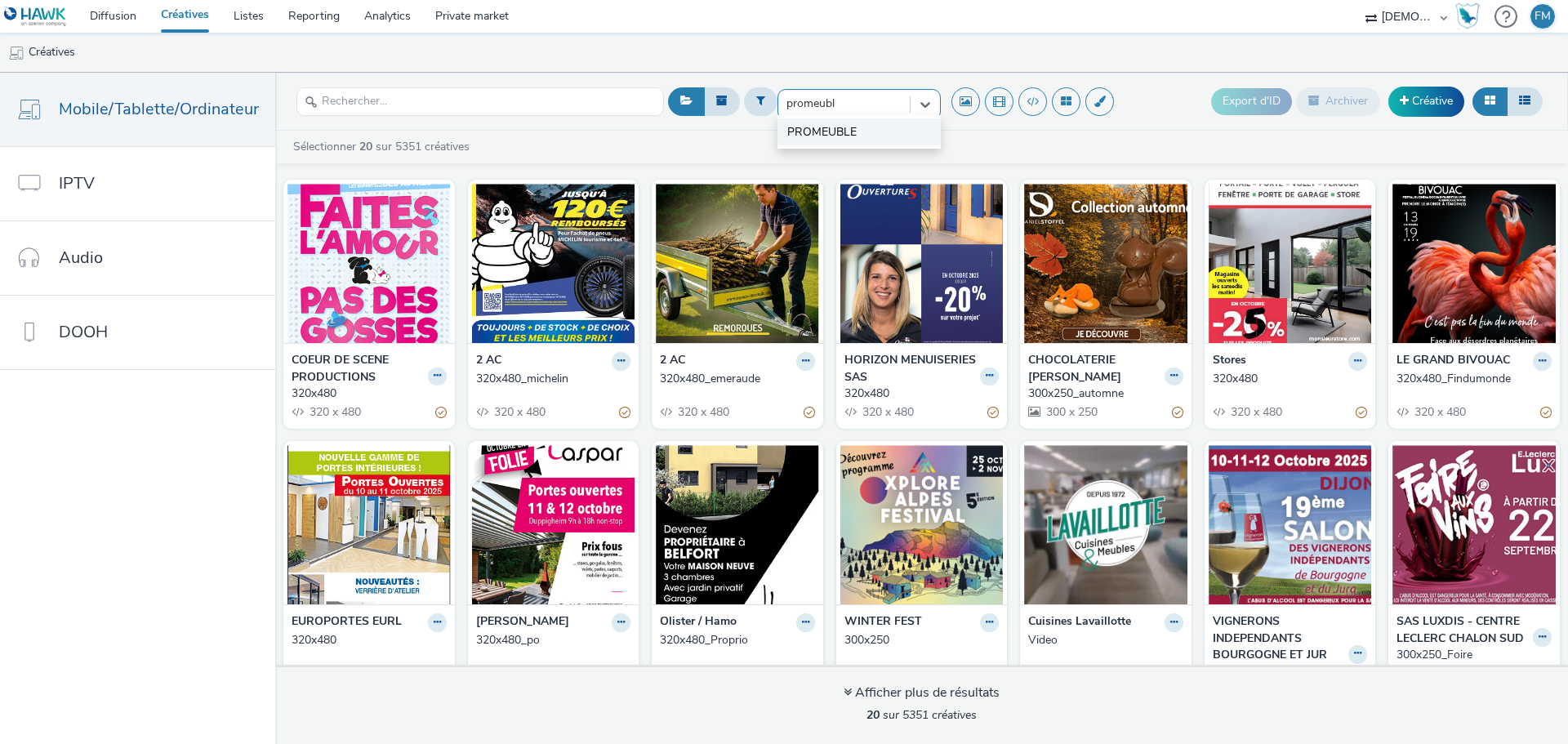
click at [898, 132] on li "PROMEUBLE" at bounding box center [859, 132] width 163 height 27
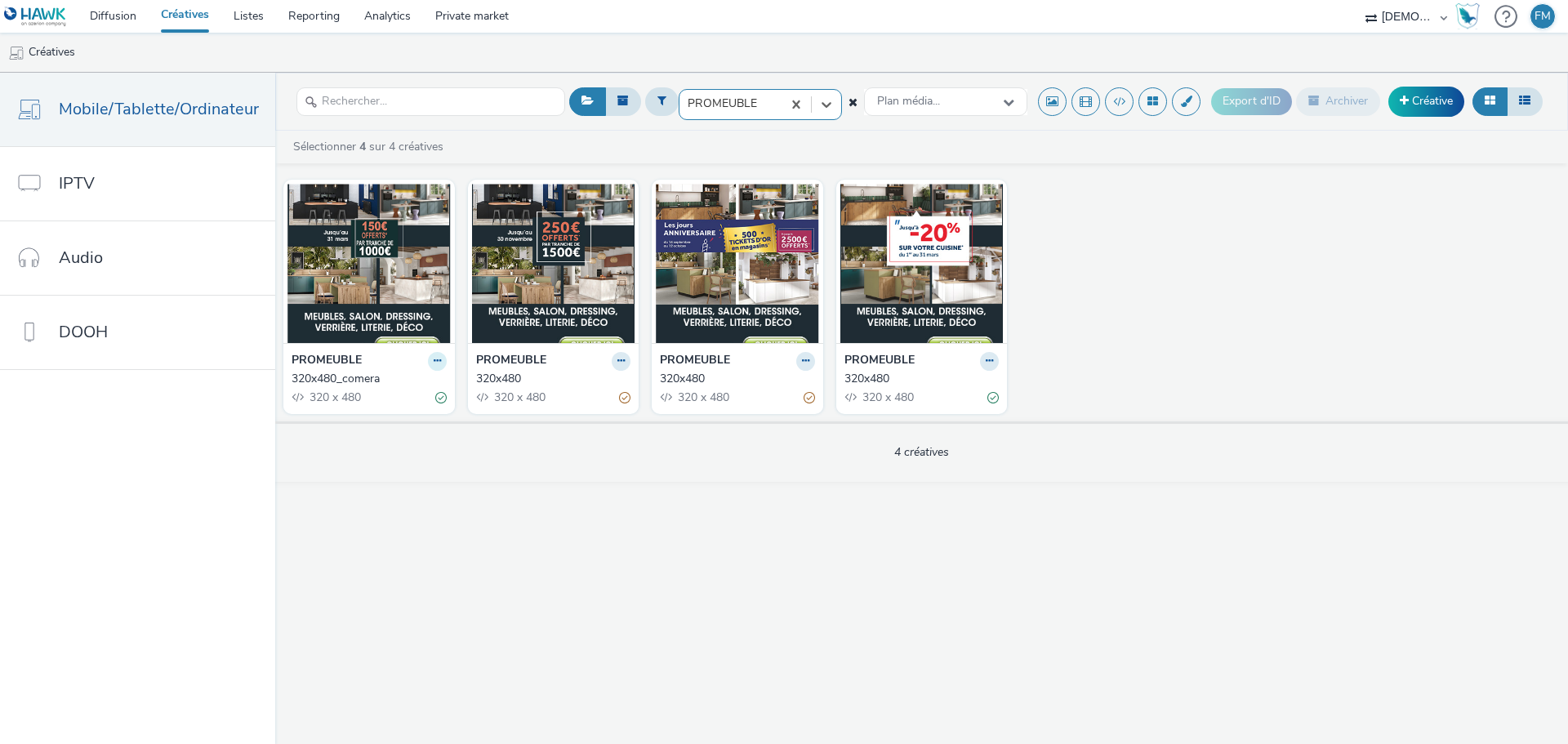
click at [434, 361] on icon at bounding box center [437, 361] width 8 height 10
click at [411, 409] on link "Dupliquer" at bounding box center [385, 422] width 123 height 33
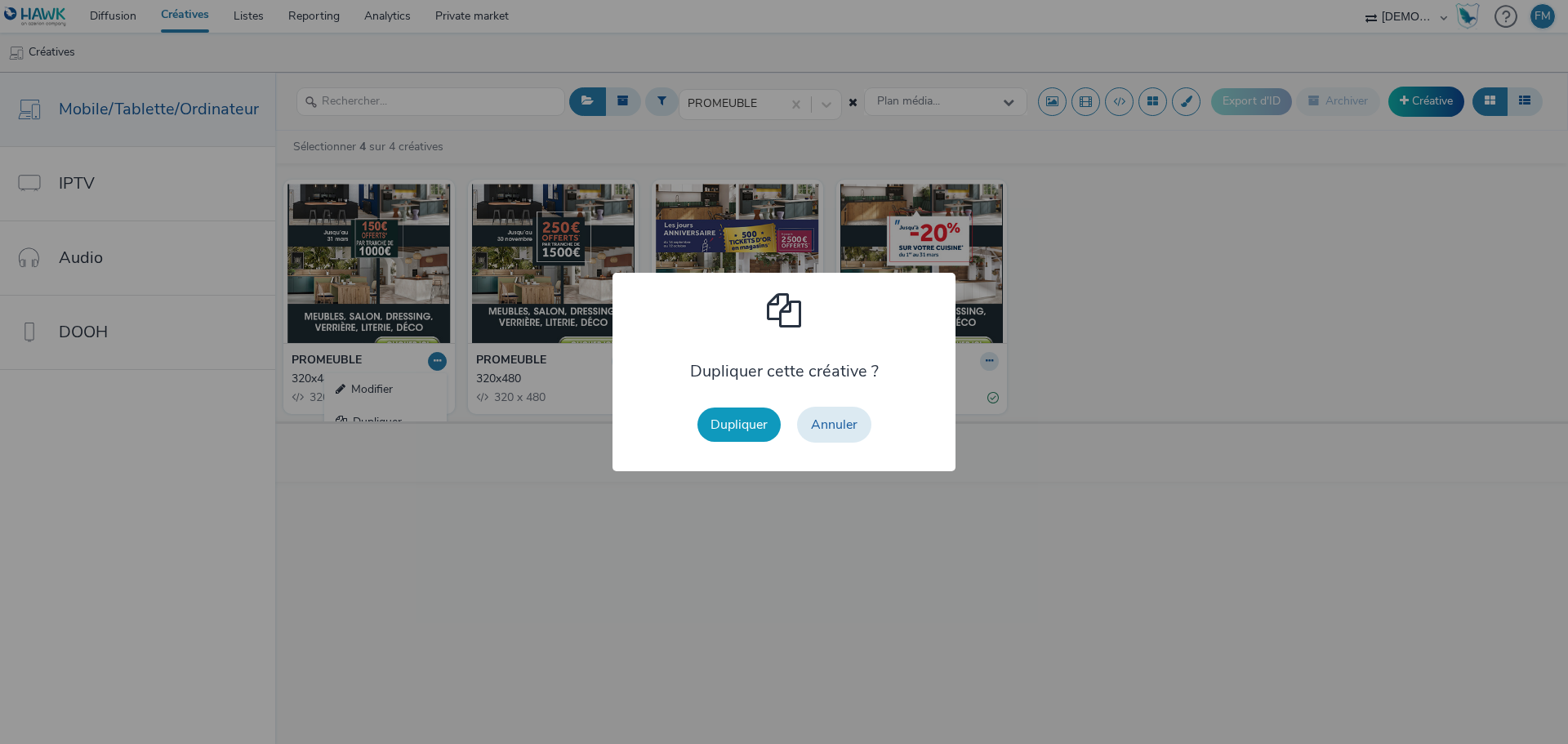
click at [745, 425] on button "Dupliquer" at bounding box center [739, 425] width 83 height 34
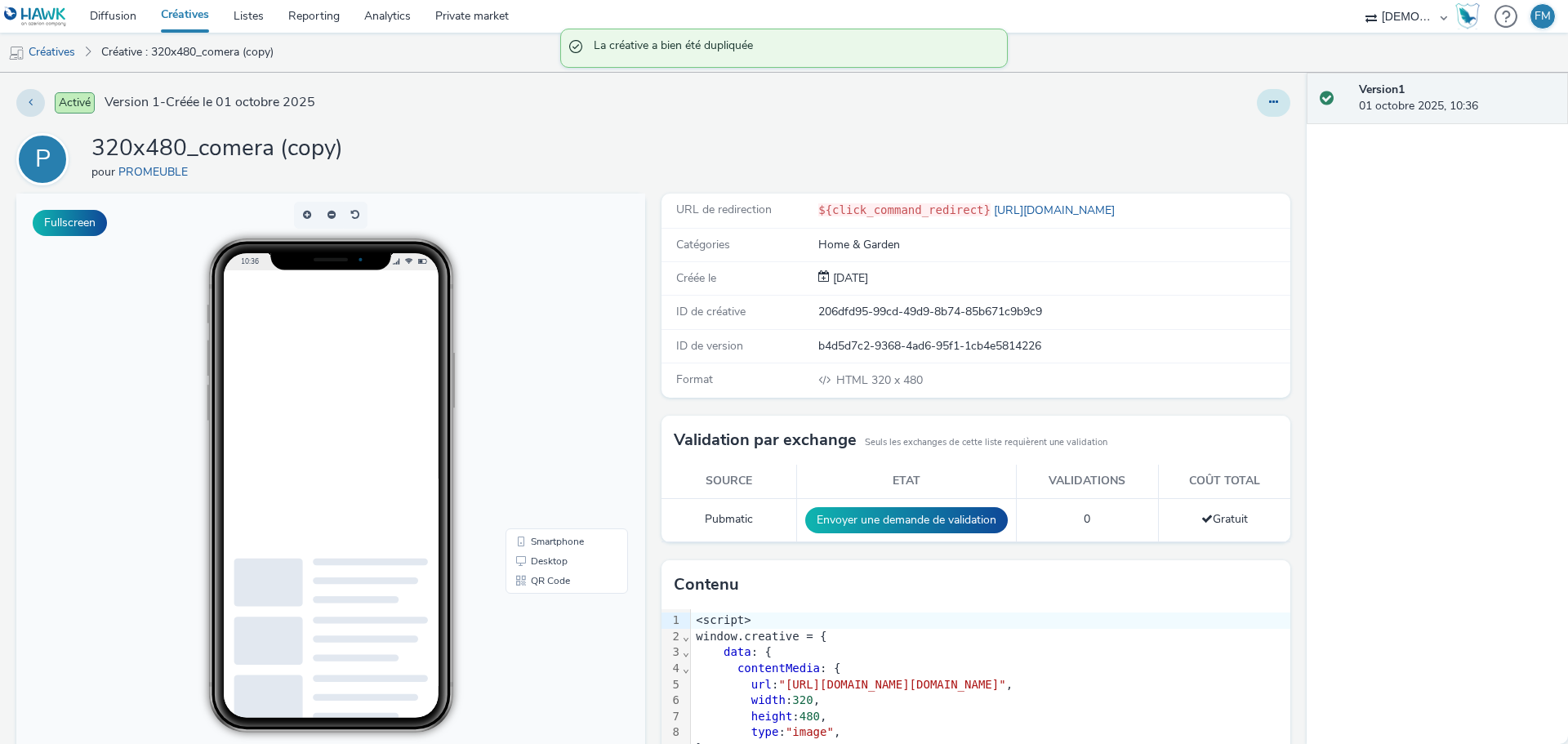
click at [1274, 103] on button at bounding box center [1273, 103] width 34 height 28
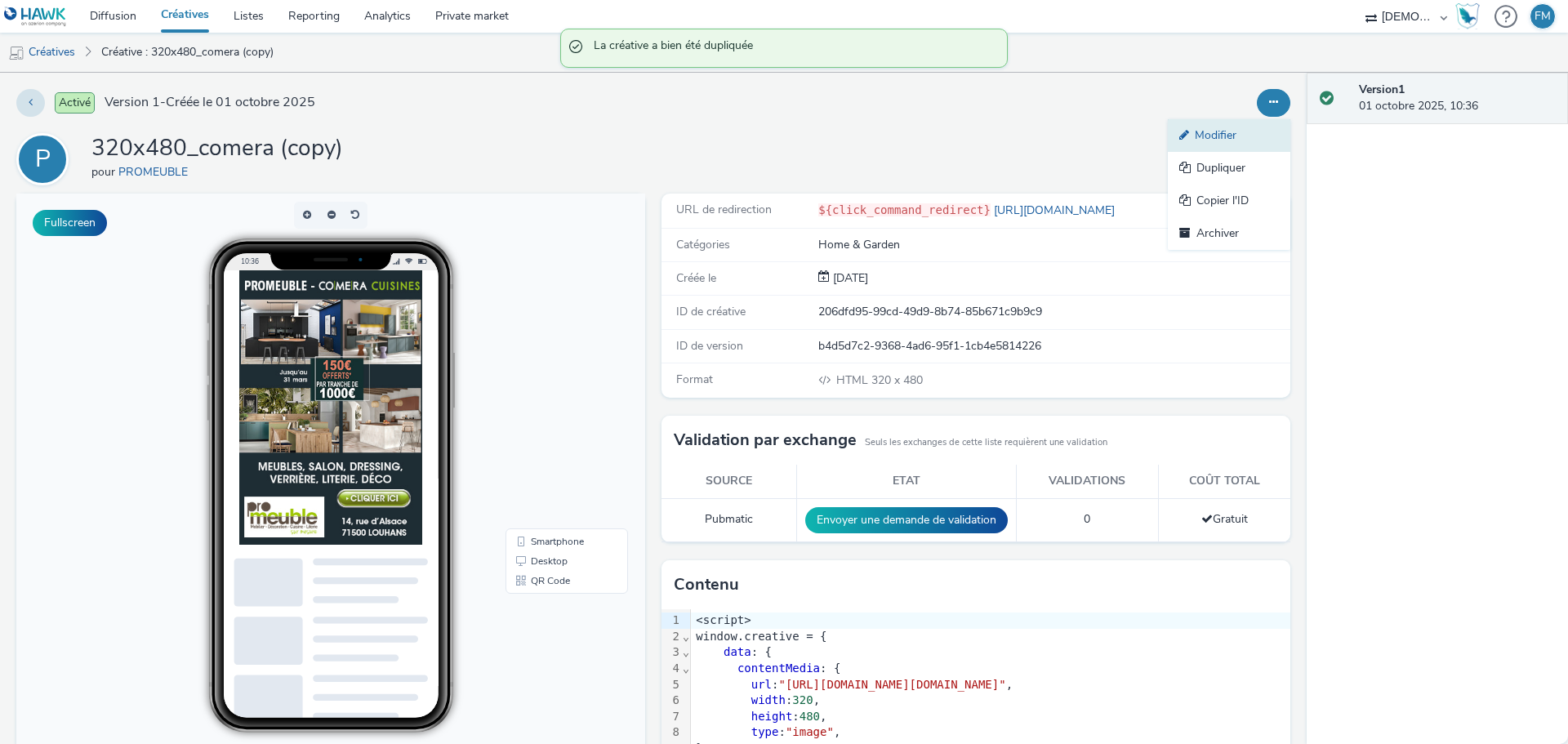
click at [1260, 130] on link "Modifier" at bounding box center [1228, 136] width 123 height 33
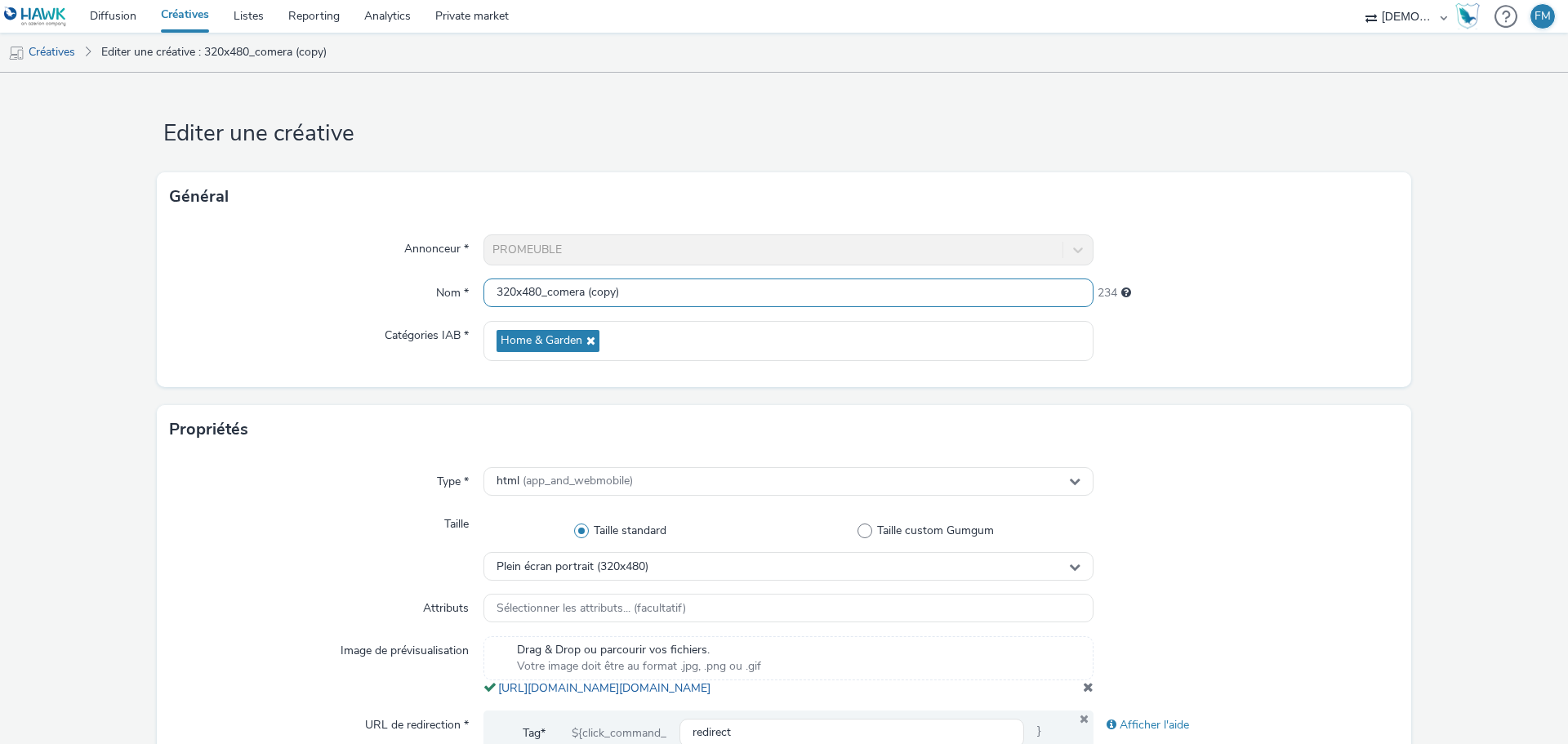
drag, startPoint x: 540, startPoint y: 289, endPoint x: 735, endPoint y: 290, distance: 195.0
click at [735, 290] on input "320x480_comera (copy)" at bounding box center [789, 293] width 610 height 29
type input "320x480"
click at [574, 75] on form "Editer une créative Général Annonceur * PROMEUBLE Nom * 320x480 248 Catégories …" at bounding box center [784, 751] width 1568 height 1357
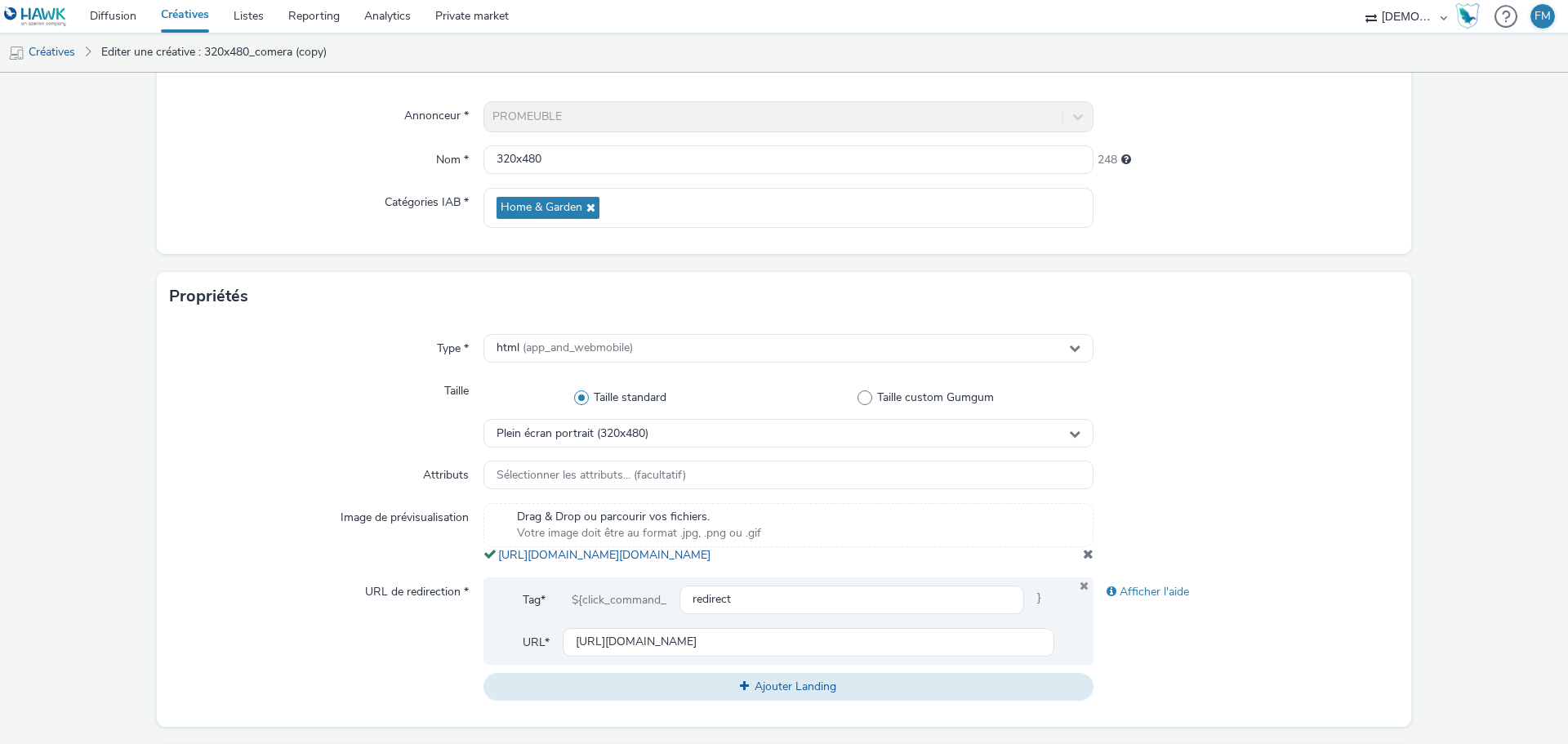
scroll to position [408, 0]
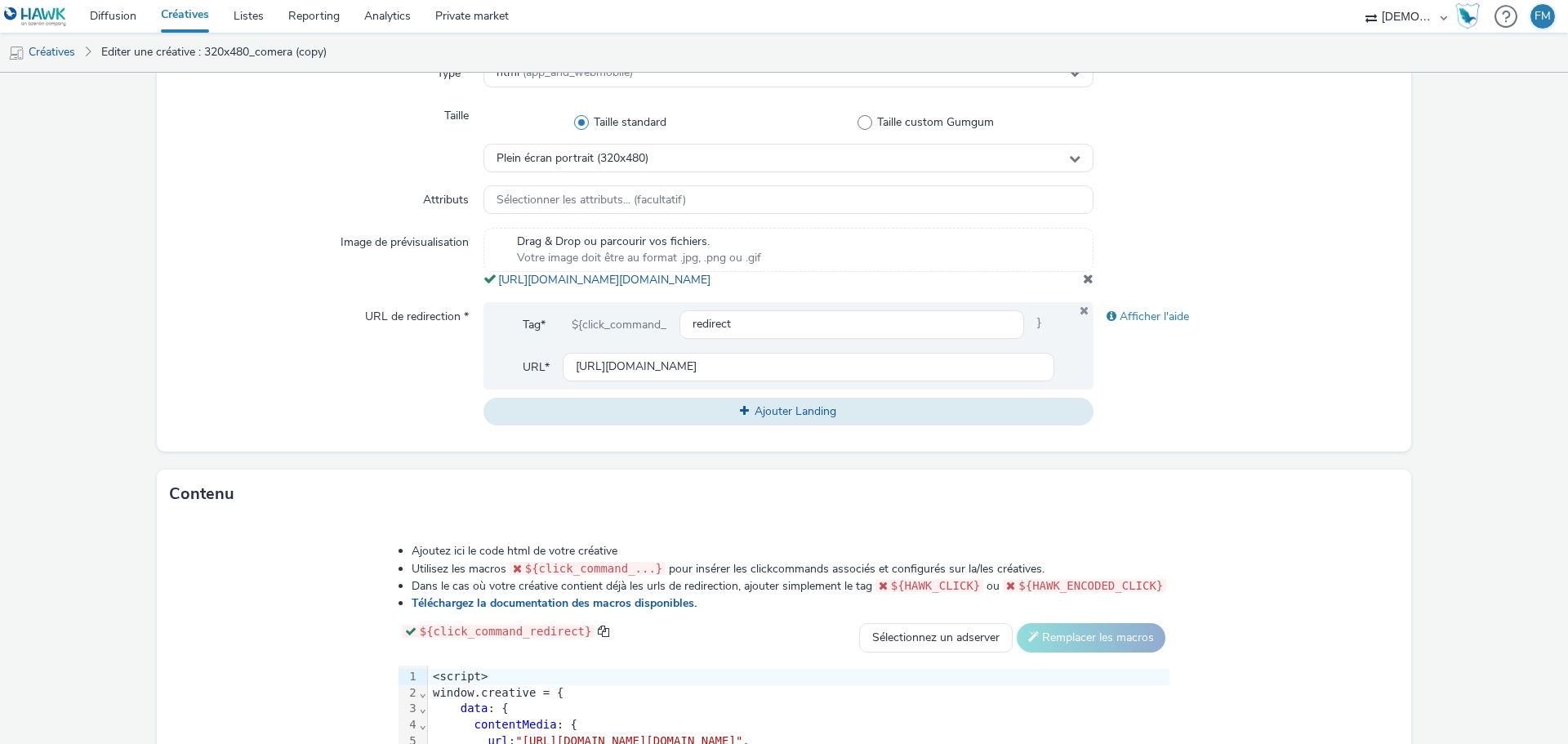
click at [1083, 285] on span at bounding box center [1088, 278] width 11 height 13
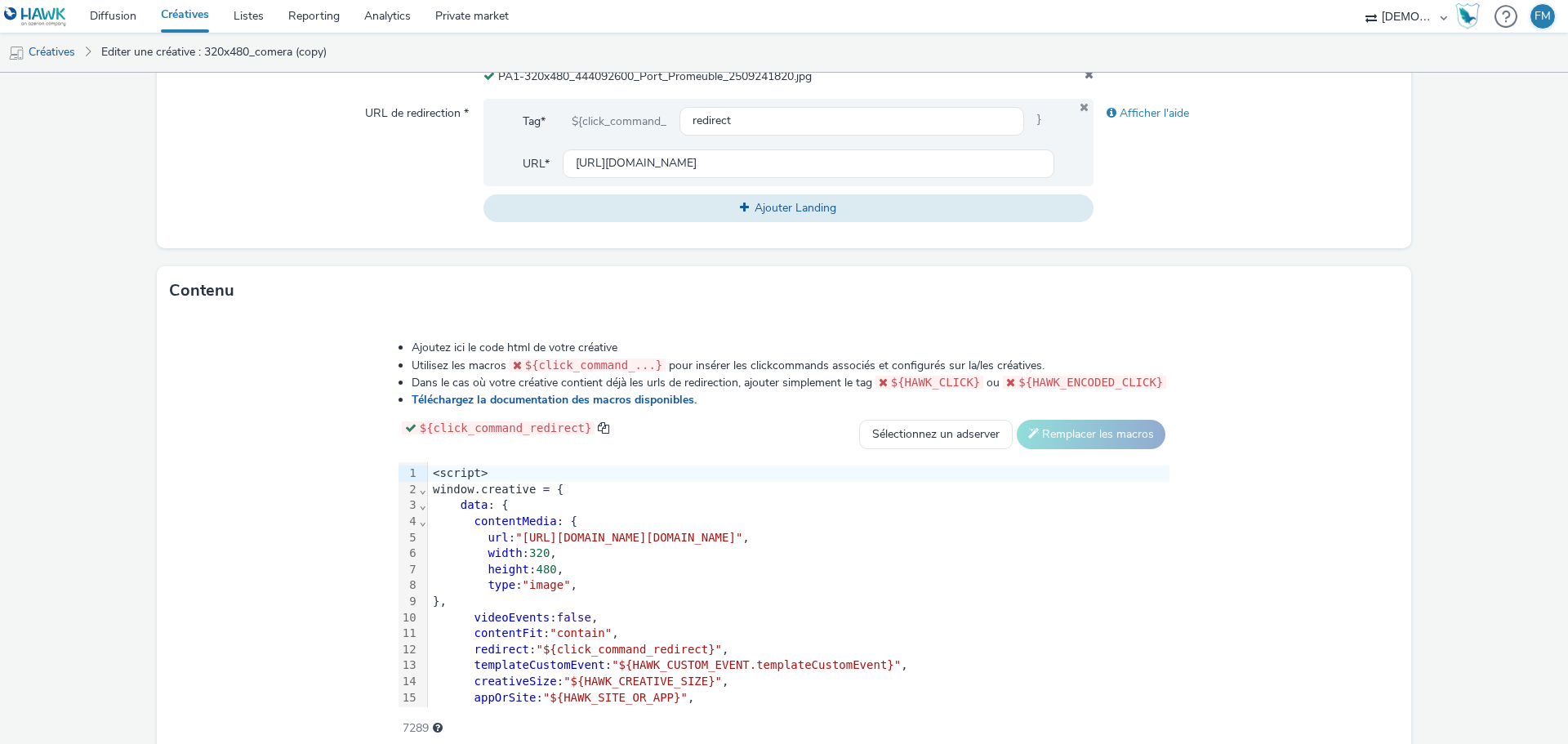
scroll to position [690, 0]
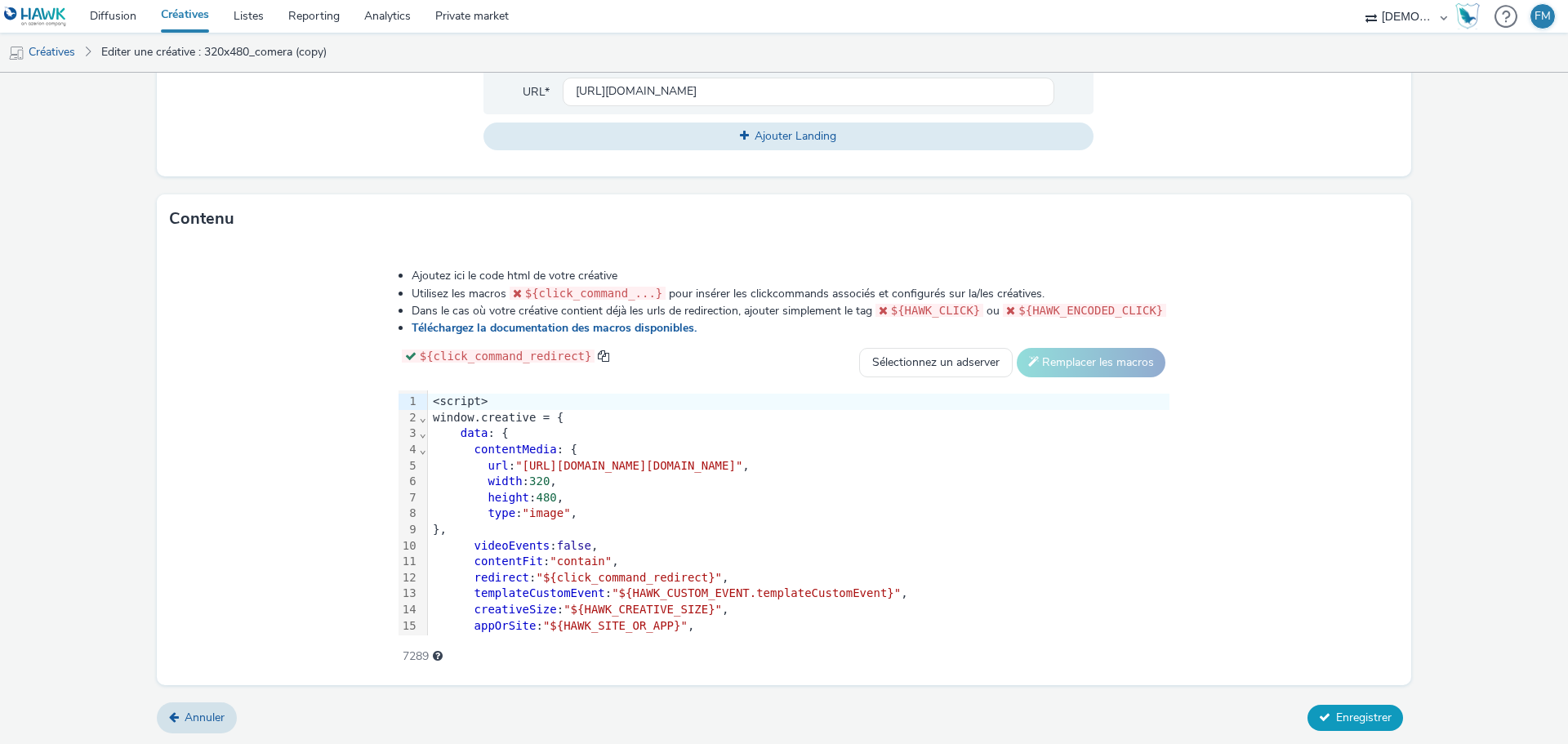
click at [1332, 705] on button "Enregistrer" at bounding box center [1355, 718] width 96 height 26
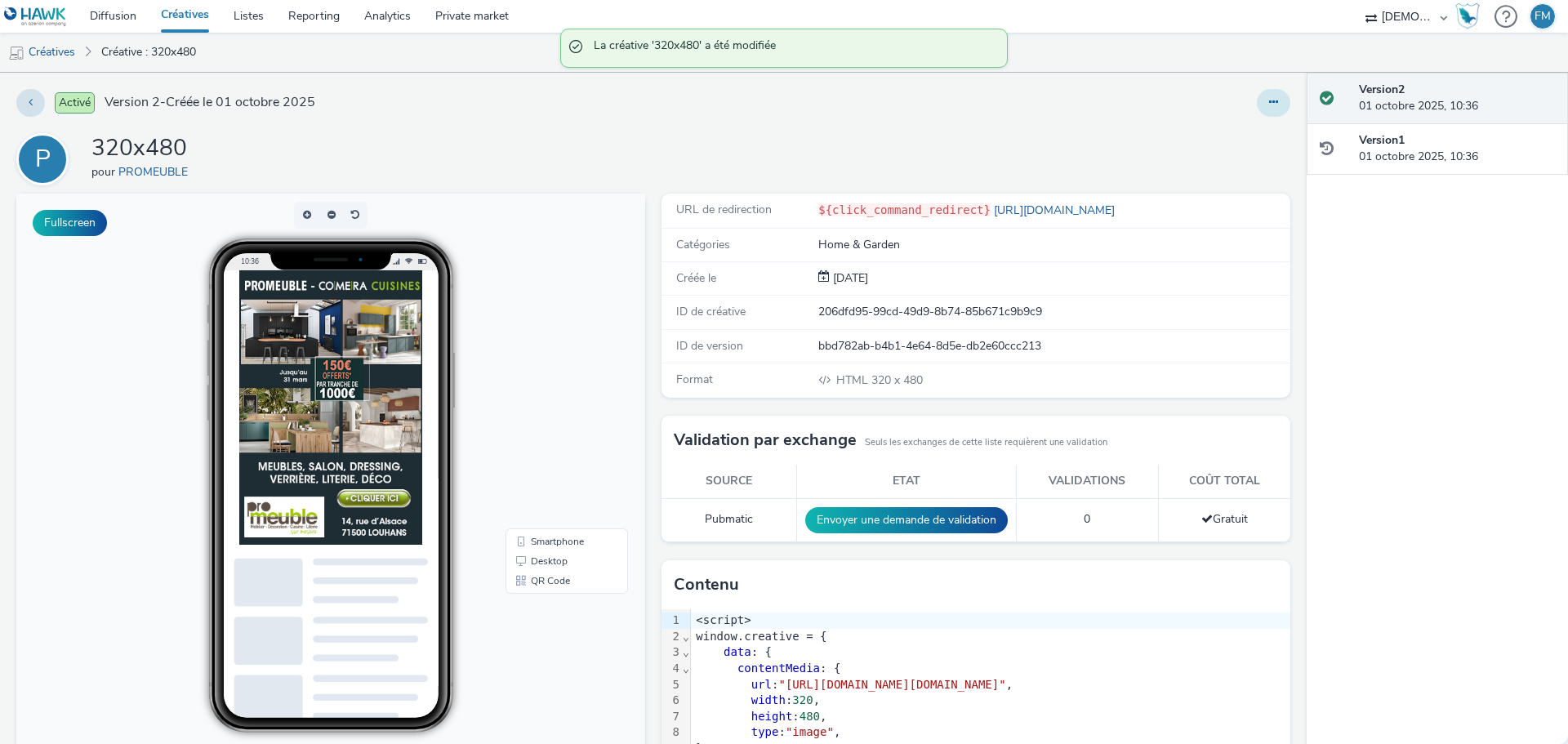
click at [1266, 97] on button at bounding box center [1273, 103] width 34 height 28
click at [1233, 132] on link "Modifier" at bounding box center [1228, 136] width 123 height 33
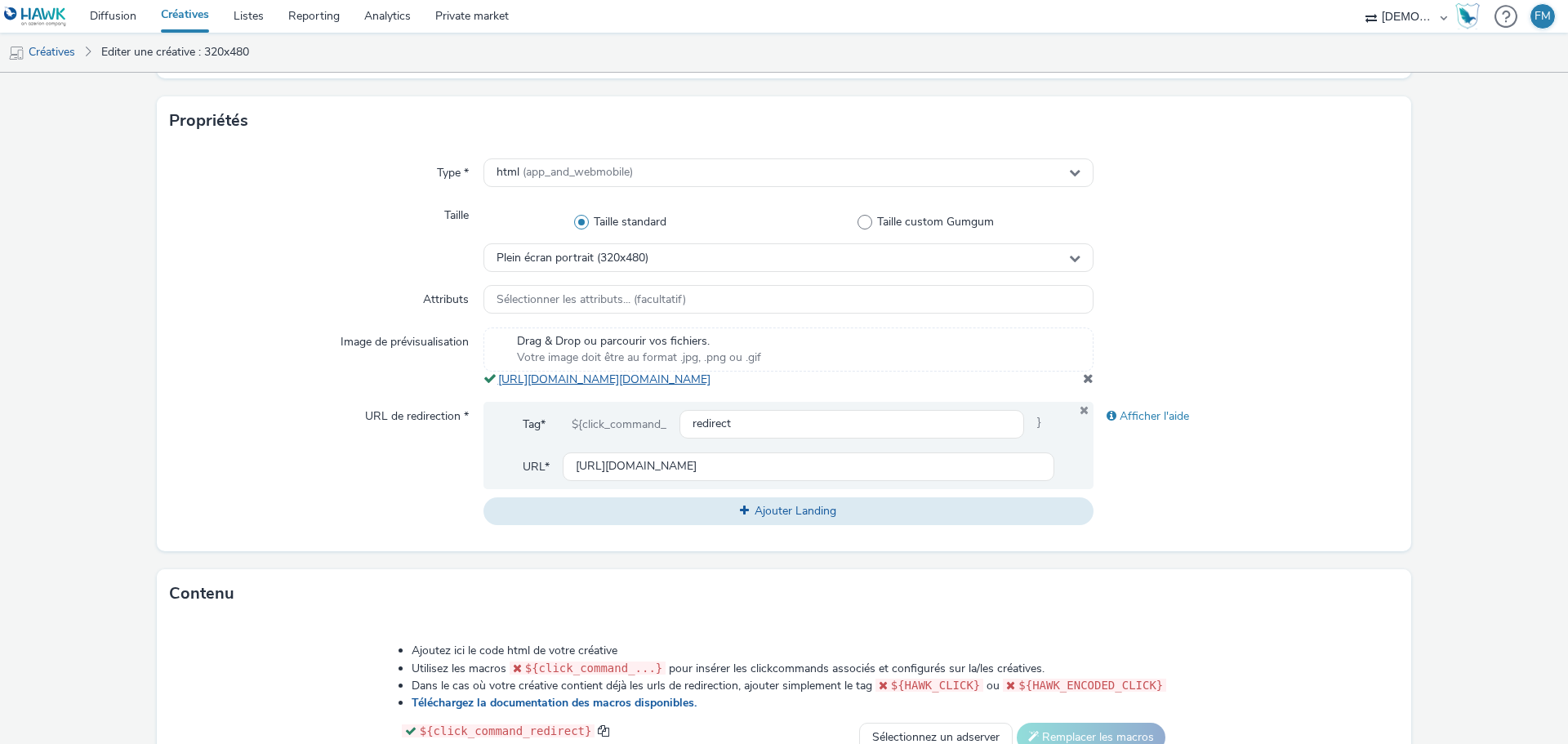
scroll to position [408, 0]
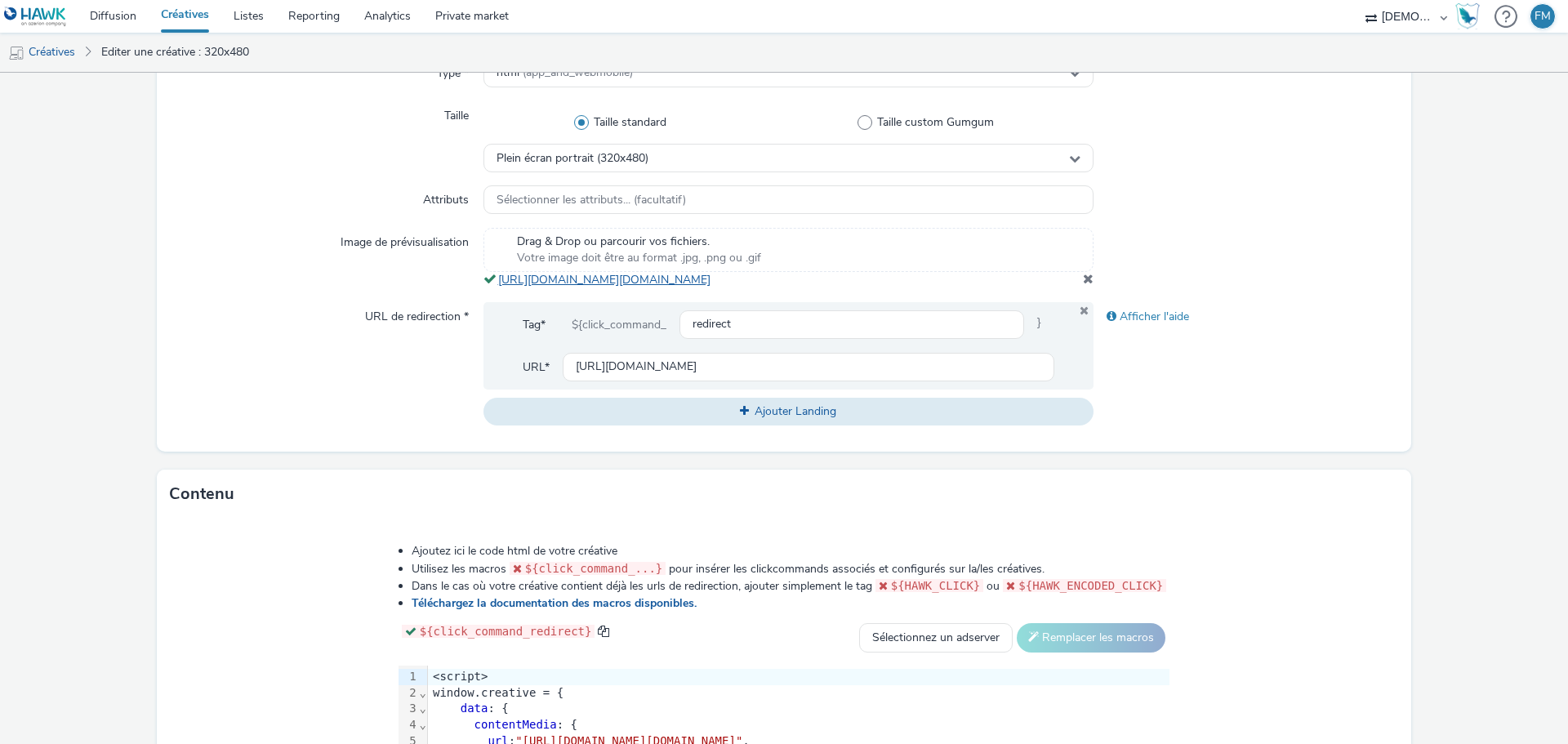
click at [621, 287] on link "https://tabmo-cdn.s3.eu-west-1.amazonaws.com/hawk.tabmo.io/organizations/38dc92…" at bounding box center [607, 280] width 219 height 15
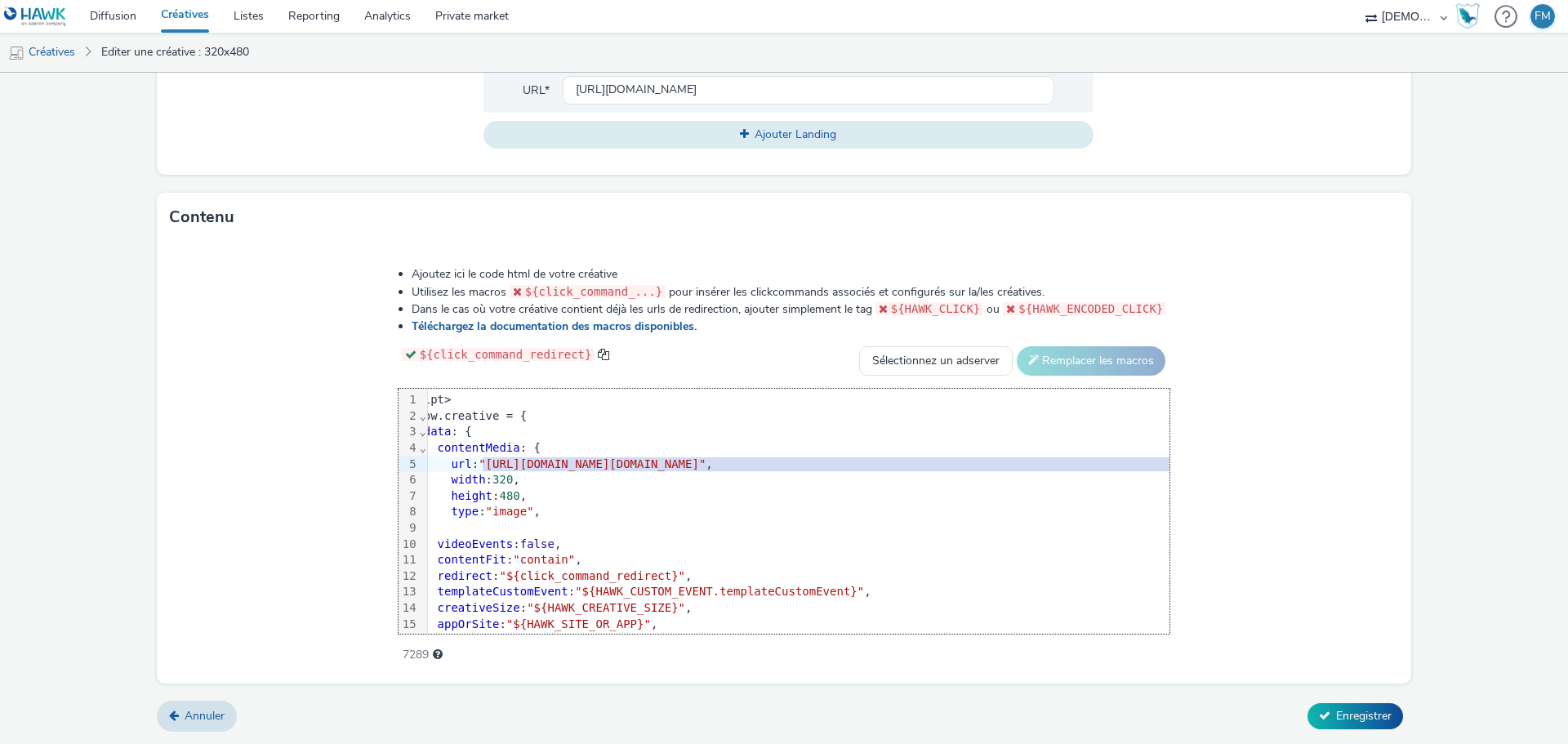
scroll to position [0, 46]
drag, startPoint x: 346, startPoint y: 463, endPoint x: 1299, endPoint y: 460, distance: 953.0
click at [696, 460] on span ""https://tabmo-cdn.s3.eu-west-1.amazonaws.com/hawk.tabmo.io/organizations/38dc9…" at bounding box center [583, 464] width 227 height 13
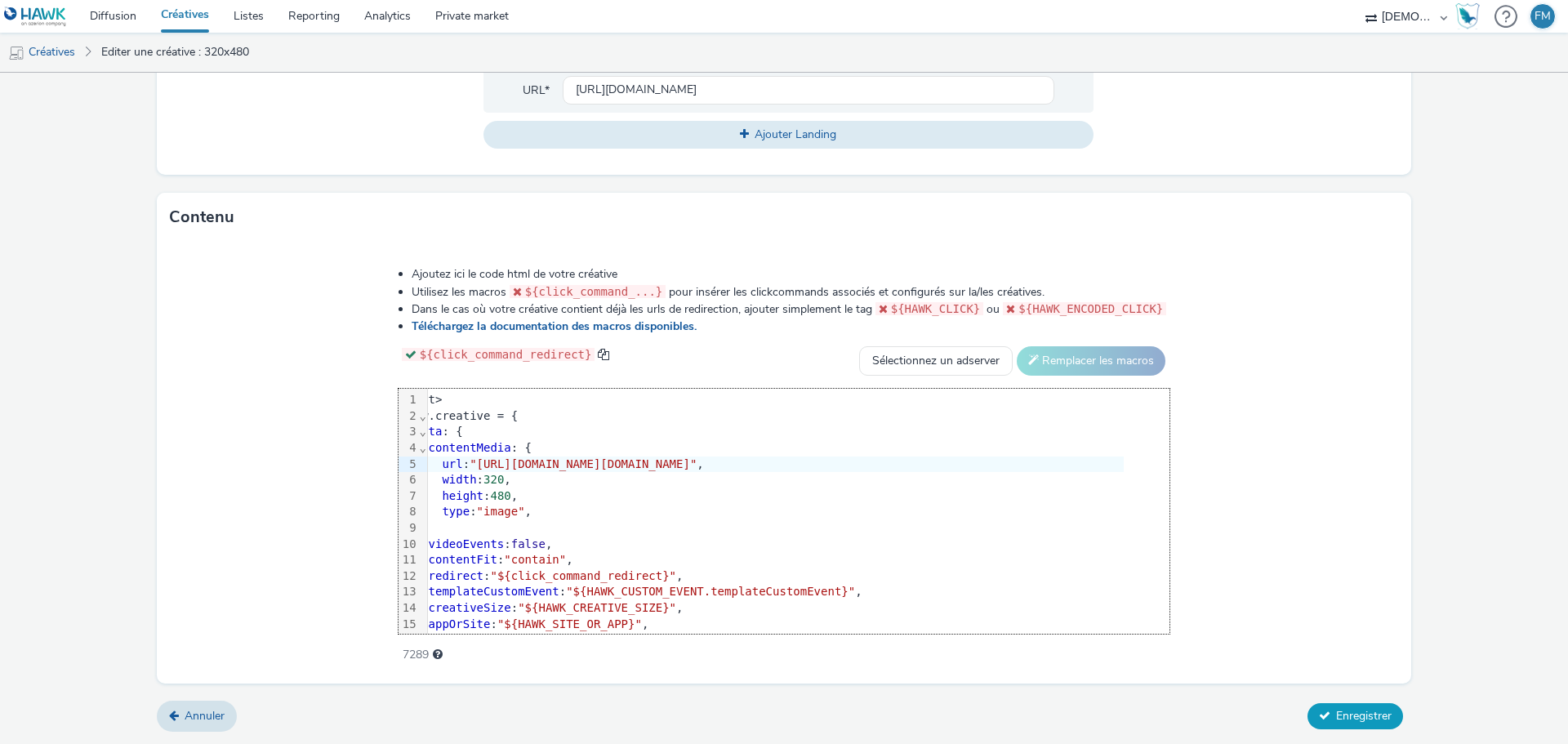
click at [1336, 719] on span "Enregistrer" at bounding box center [1364, 716] width 56 height 15
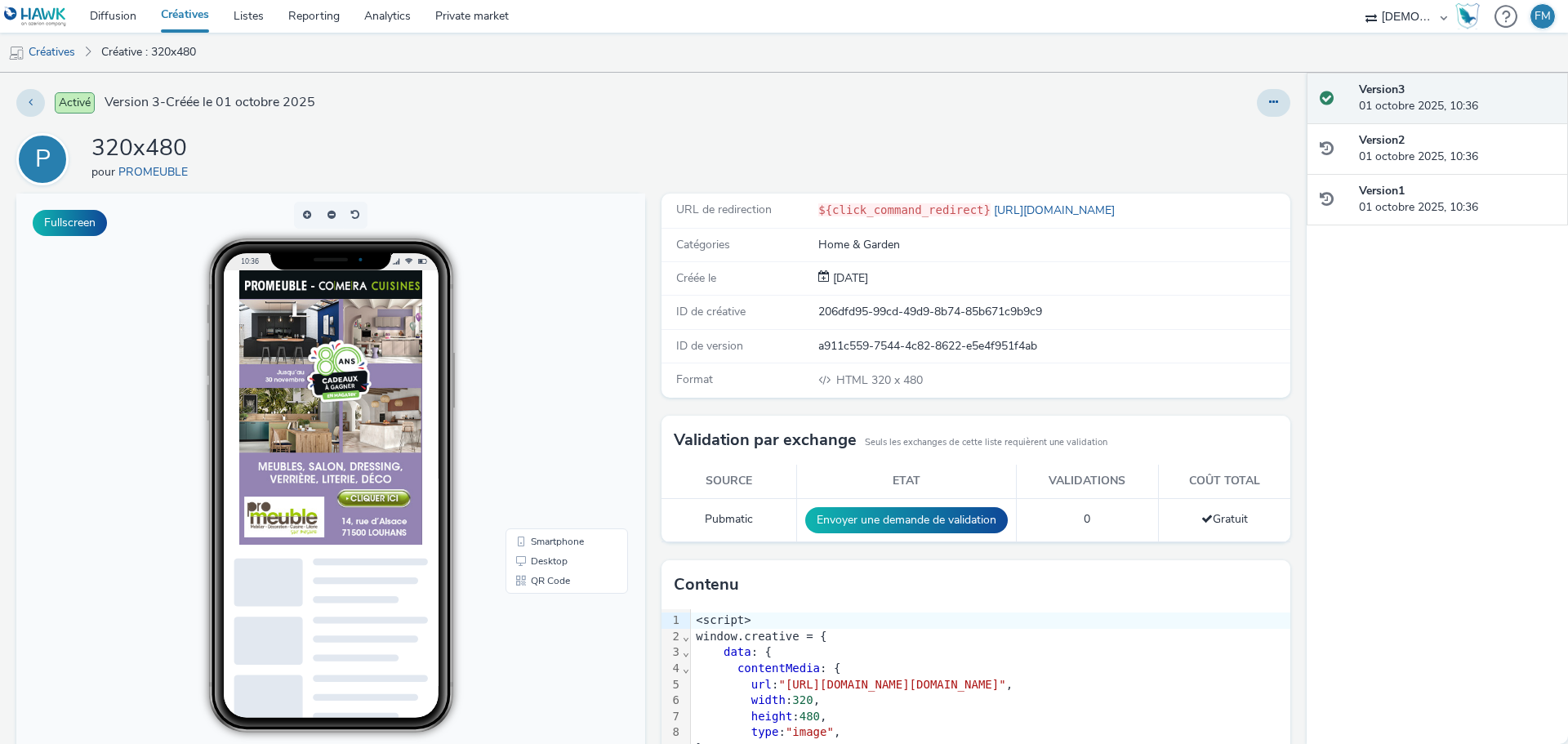
click at [593, 125] on div "Activé Version 3 - Créée le 01 octobre 2025 P 320x480 pour PROMEUBLE Fullscreen…" at bounding box center [653, 408] width 1306 height 671
click at [116, 22] on link "Diffusion" at bounding box center [114, 16] width 71 height 33
